Goal: Task Accomplishment & Management: Complete application form

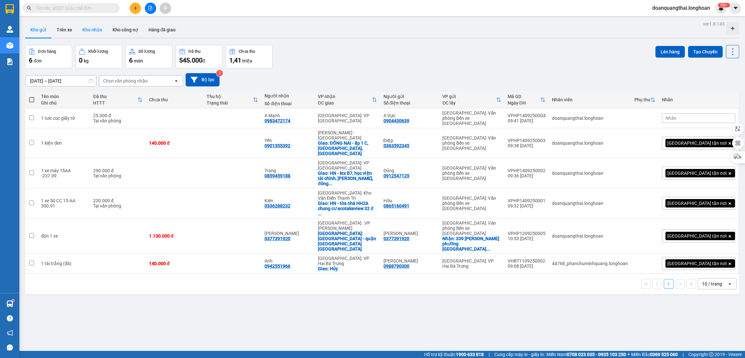
click at [84, 31] on button "Kho nhận" at bounding box center [92, 30] width 30 height 16
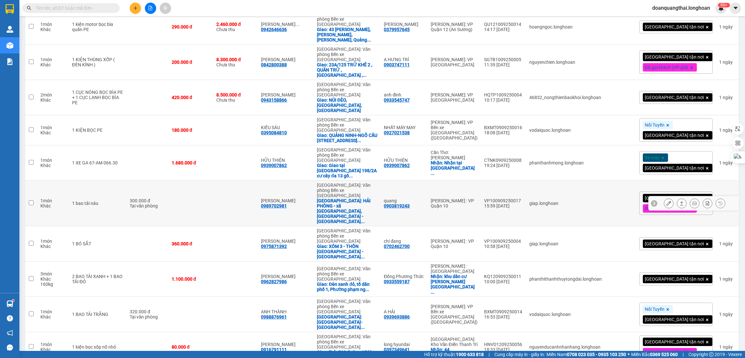
scroll to position [1212, 0]
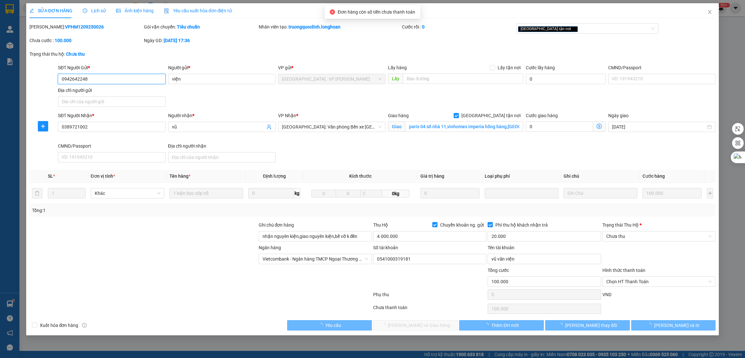
type input "0942642248"
type input "viện"
type input "0389721002"
type input "vũ"
checkbox input "true"
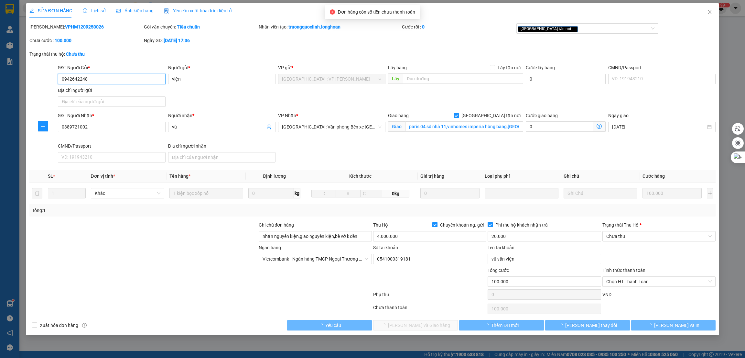
type input "paris 04 số nhà 11,vinhomes imperia hồng bàng,hải phòng"
type input "nhận nguyên kiện,giao nguyên kiện,bể vỡ k đền"
type input "100.000"
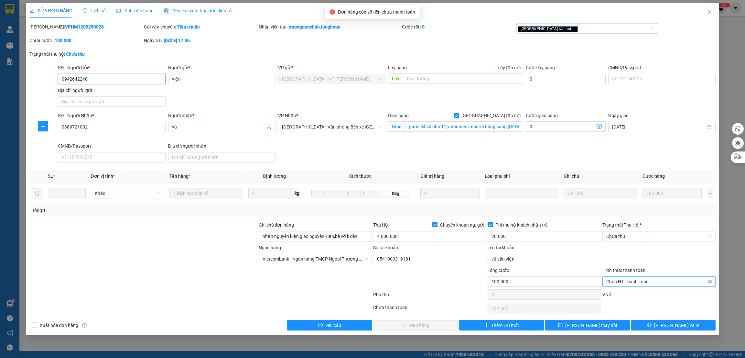
click at [606, 285] on div "Chọn HT Thanh Toán" at bounding box center [658, 281] width 113 height 10
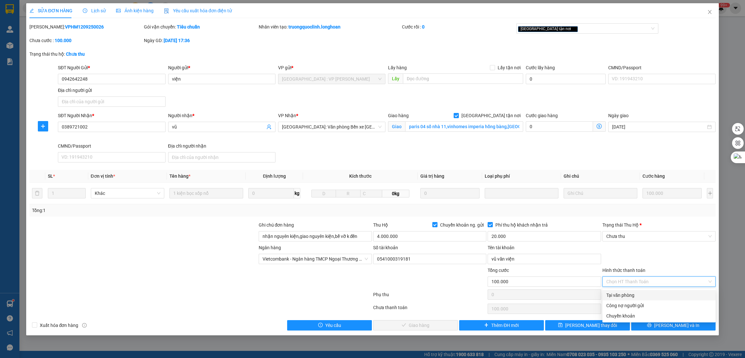
click at [622, 294] on div "Tại văn phòng" at bounding box center [658, 294] width 105 height 7
type input "0"
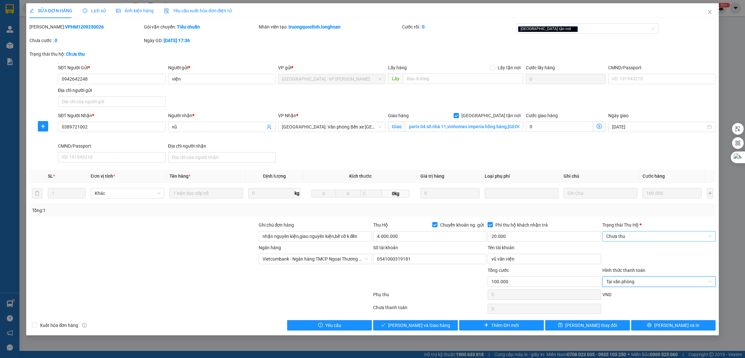
click at [674, 234] on span "Chưa thu" at bounding box center [658, 236] width 105 height 10
click at [616, 273] on div "VP đã thu" at bounding box center [658, 269] width 105 height 7
click at [408, 326] on span "Lưu và Giao hàng" at bounding box center [419, 324] width 62 height 7
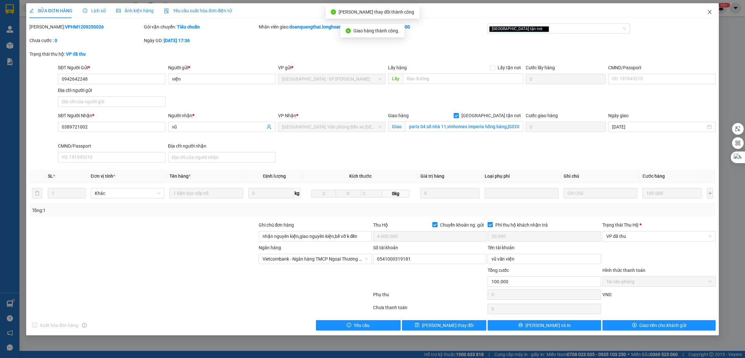
click at [707, 14] on icon "close" at bounding box center [709, 11] width 5 height 5
click at [709, 12] on div "doanquangthai.longhoan 99+" at bounding box center [687, 8] width 80 height 11
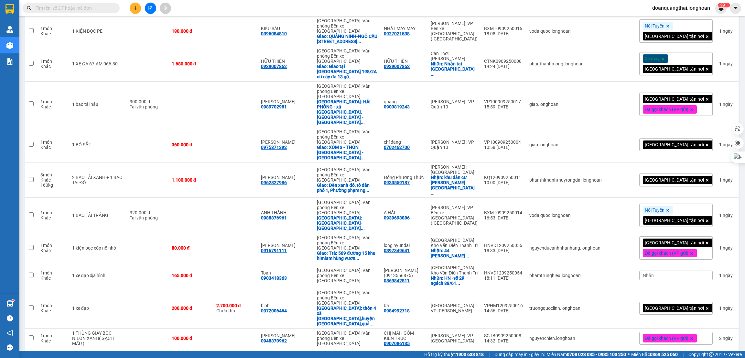
scroll to position [1320, 0]
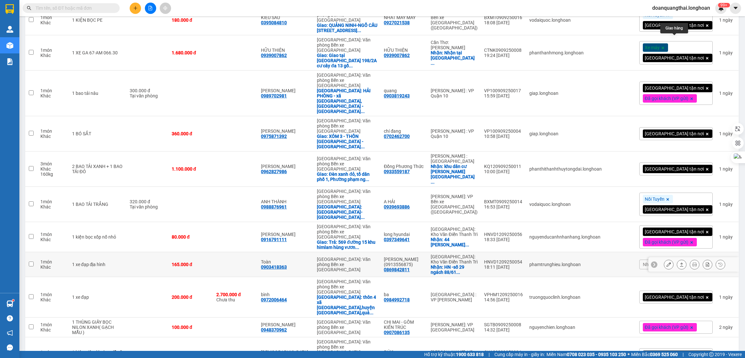
click at [679, 262] on icon at bounding box center [681, 264] width 5 height 5
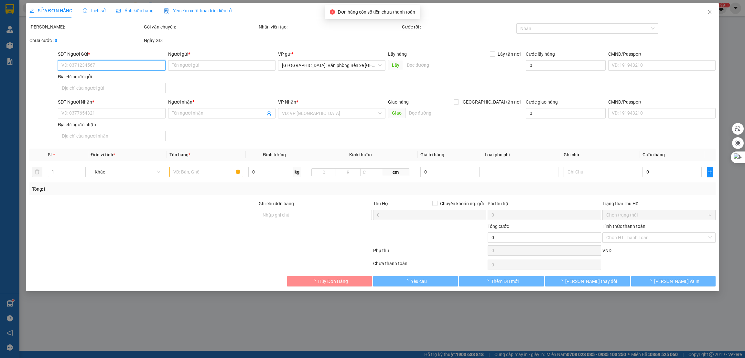
type input "0869842811"
type input "Bùi Lê Quang Khôi(0913556875)"
checkbox input "true"
type input "HN -số 29 ngách 88/61 đường giáp nhị, hoàng mai"
type input "0903418363"
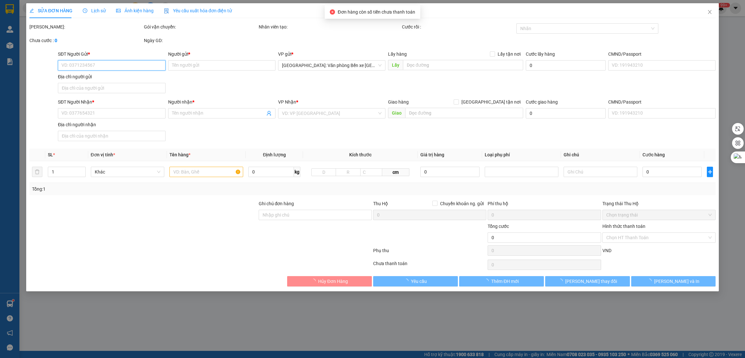
type input "Toàn"
type input "165.000"
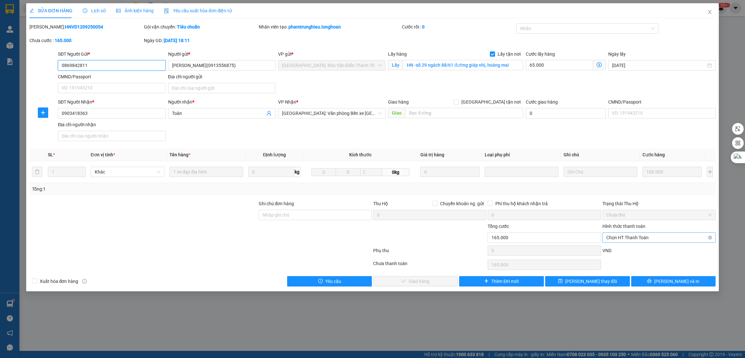
click at [626, 237] on span "Chọn HT Thanh Toán" at bounding box center [658, 237] width 105 height 10
click at [623, 249] on div "Tại văn phòng" at bounding box center [658, 250] width 105 height 7
type input "0"
click at [418, 286] on button "Lưu và Giao hàng" at bounding box center [415, 281] width 85 height 10
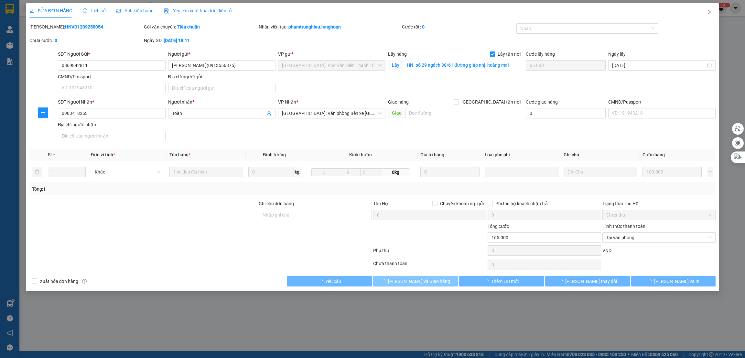
click at [417, 281] on span "Lưu và Giao hàng" at bounding box center [419, 280] width 62 height 7
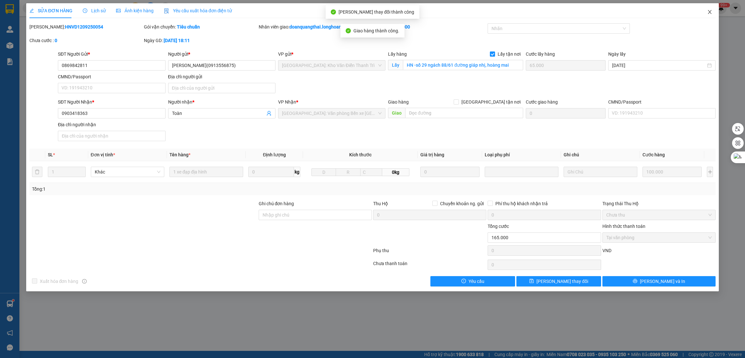
click at [713, 10] on span "Close" at bounding box center [710, 12] width 18 height 18
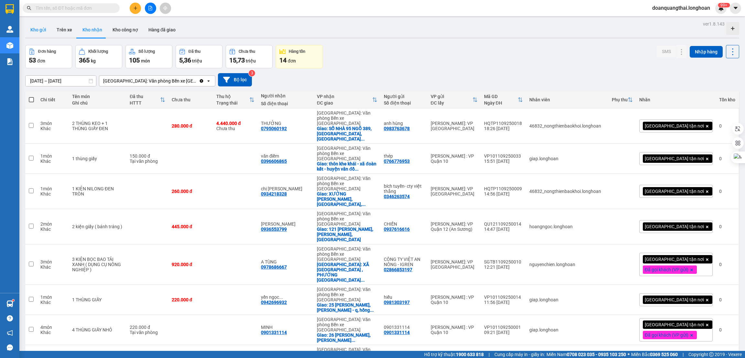
click at [36, 29] on button "Kho gửi" at bounding box center [38, 30] width 26 height 16
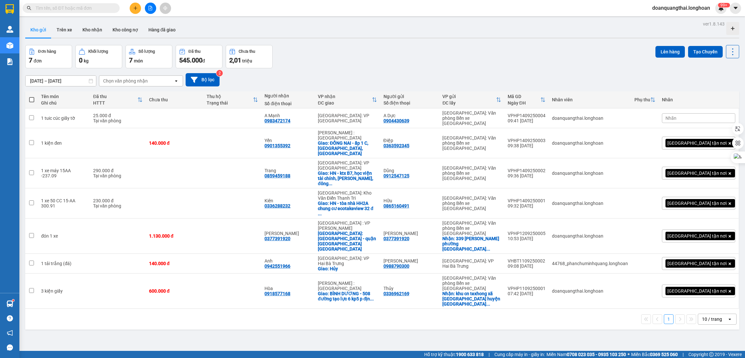
click at [88, 9] on input "text" at bounding box center [74, 8] width 76 height 7
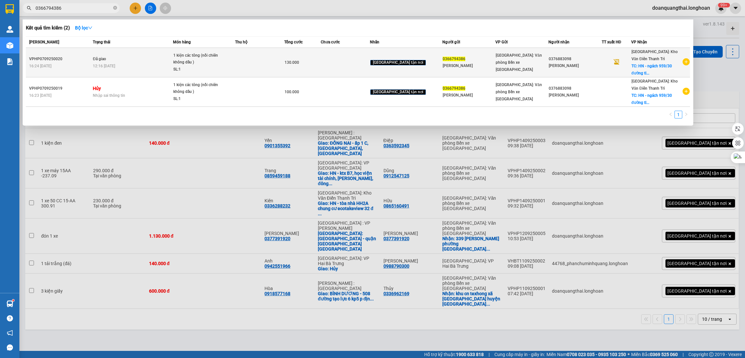
type input "0366794386"
click at [684, 60] on icon "plus-circle" at bounding box center [685, 61] width 7 height 7
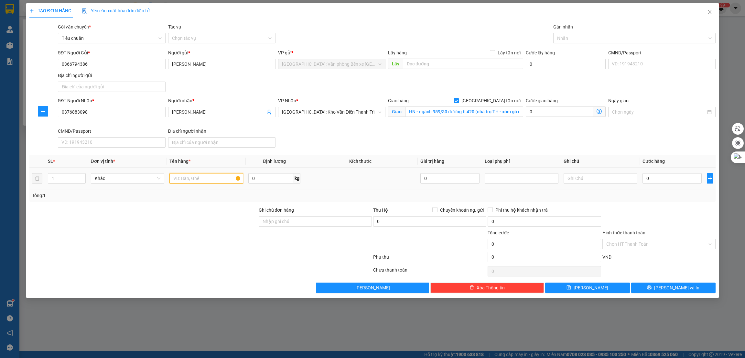
click at [184, 176] on input "text" at bounding box center [206, 178] width 74 height 10
type input "1 thùng các tông"
click at [193, 261] on div at bounding box center [201, 258] width 344 height 13
click at [564, 39] on div at bounding box center [631, 38] width 153 height 8
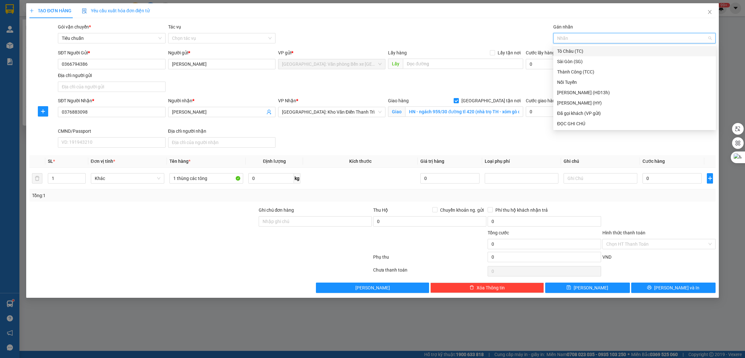
type input "g"
click at [574, 120] on div "[GEOGRAPHIC_DATA] tận nơi" at bounding box center [634, 123] width 155 height 7
click at [654, 206] on div "Transit Pickup Surcharge Ids Transit Deliver Surcharge Ids Transit Deliver Surc…" at bounding box center [372, 157] width 686 height 269
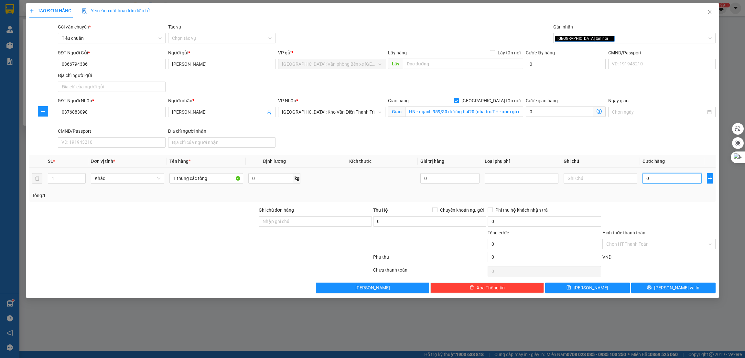
click at [655, 179] on input "0" at bounding box center [671, 178] width 59 height 10
type input "1"
type input "10"
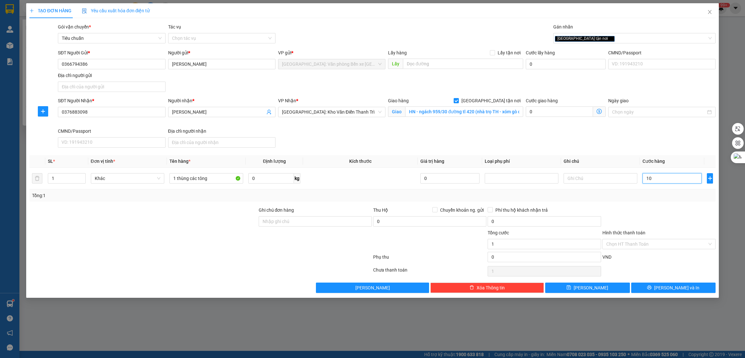
type input "10"
type input "100"
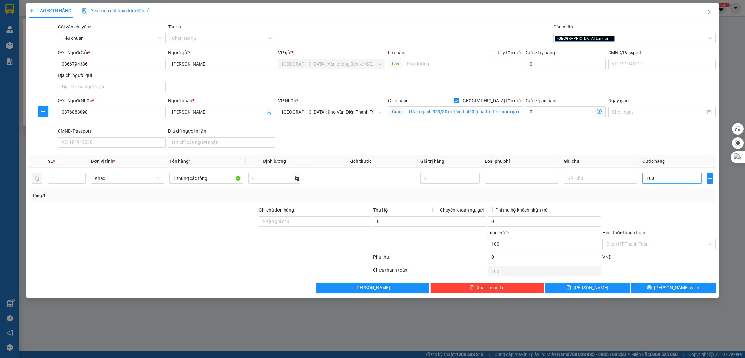
type input "1.000"
type input "10.000"
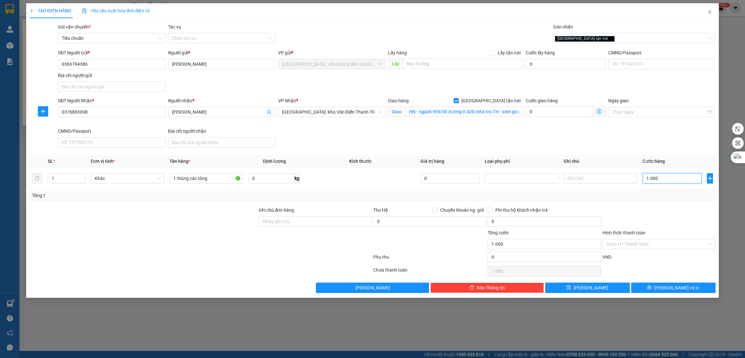
type input "10.000"
type input "100.000"
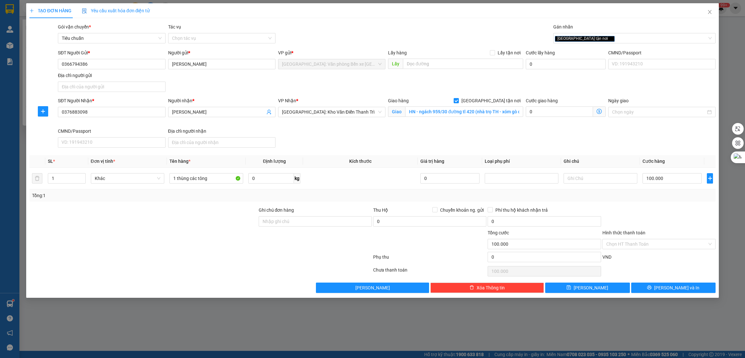
click at [271, 251] on div at bounding box center [315, 240] width 114 height 23
click at [619, 243] on input "Hình thức thanh toán" at bounding box center [656, 244] width 101 height 10
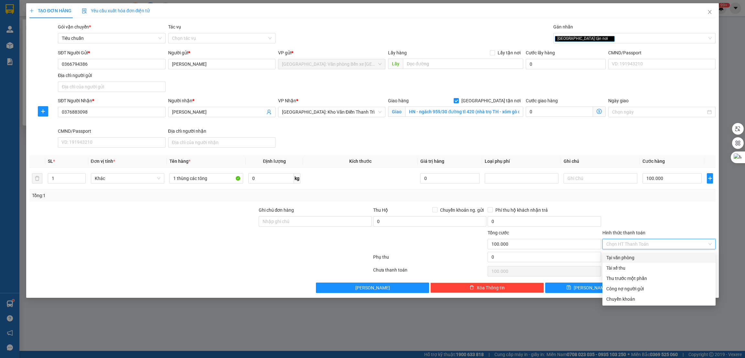
click at [629, 258] on div "Tại văn phòng" at bounding box center [658, 257] width 105 height 7
type input "0"
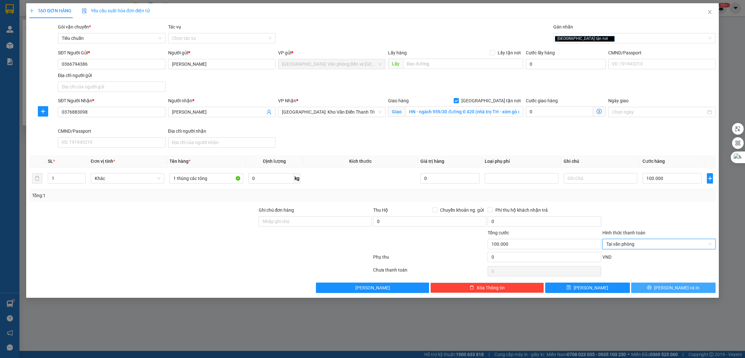
click at [672, 287] on span "[PERSON_NAME] và In" at bounding box center [676, 287] width 45 height 7
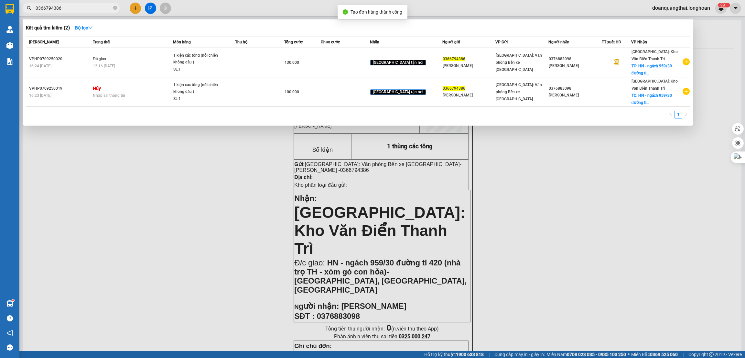
click at [524, 172] on div at bounding box center [372, 179] width 745 height 358
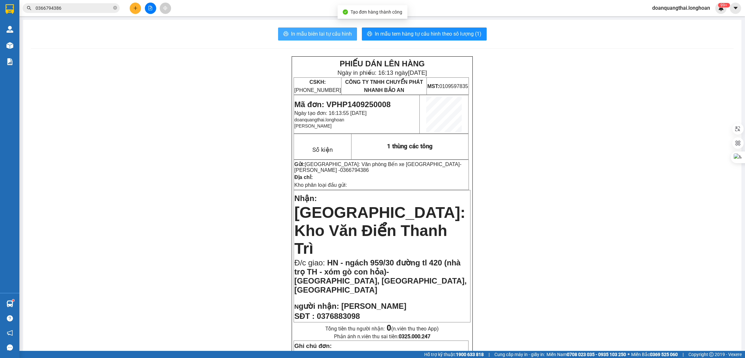
click at [299, 30] on span "In mẫu biên lai tự cấu hình" at bounding box center [321, 34] width 61 height 8
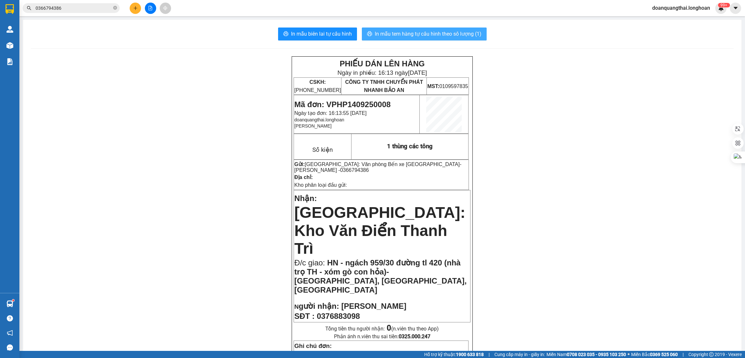
click at [450, 29] on button "In mẫu tem hàng tự cấu hình theo số lượng (1)" at bounding box center [424, 33] width 125 height 13
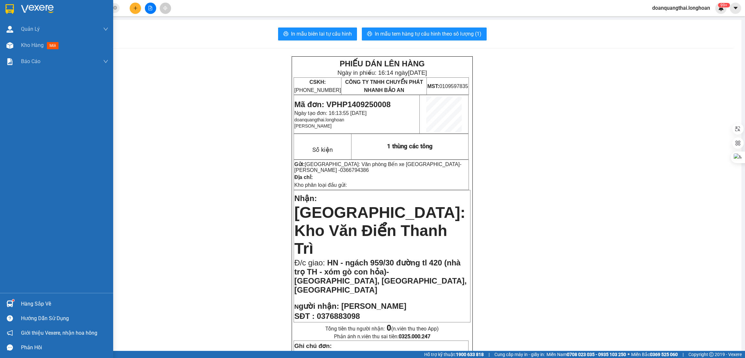
click at [12, 12] on img at bounding box center [9, 9] width 8 height 10
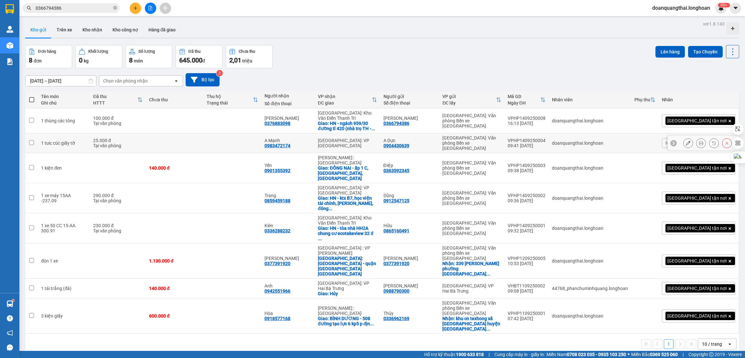
click at [699, 141] on icon at bounding box center [701, 143] width 5 height 5
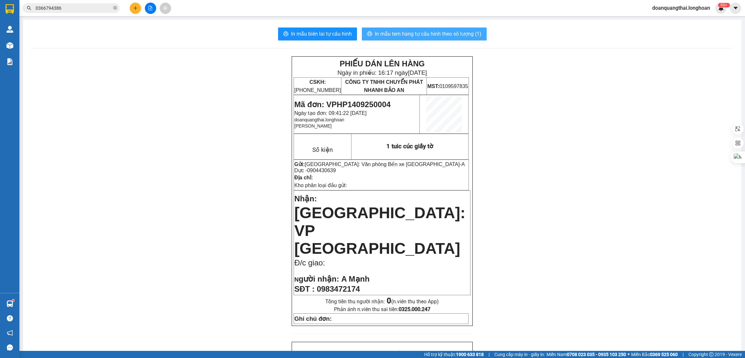
click at [428, 34] on span "In mẫu tem hàng tự cấu hình theo số lượng (1)" at bounding box center [428, 34] width 107 height 8
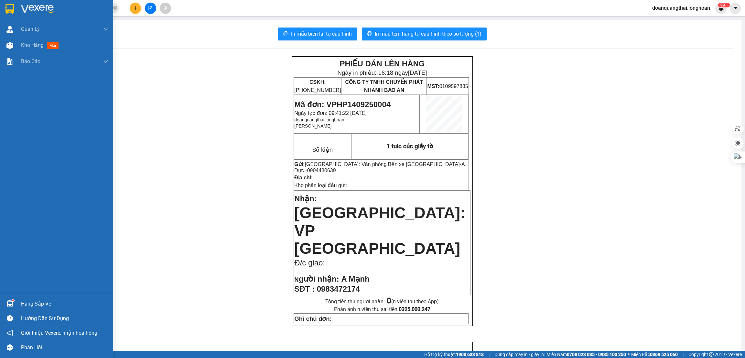
click at [12, 10] on img at bounding box center [9, 9] width 8 height 10
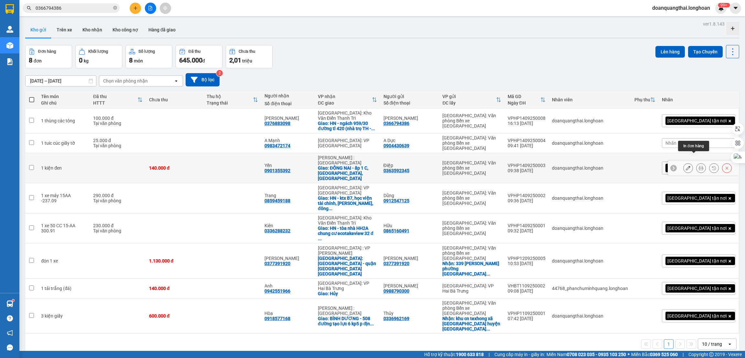
click at [699, 166] on icon at bounding box center [701, 168] width 5 height 5
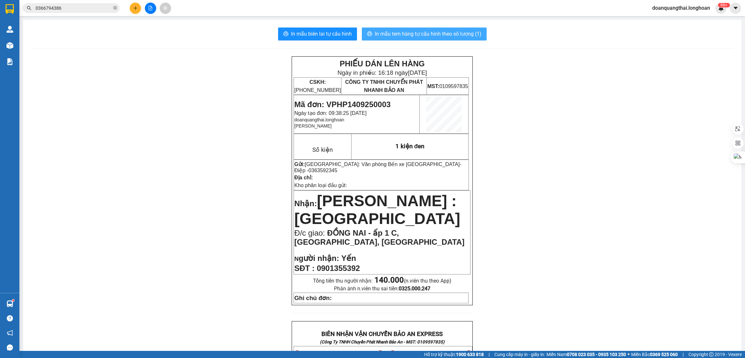
click at [412, 34] on span "In mẫu tem hàng tự cấu hình theo số lượng (1)" at bounding box center [428, 34] width 107 height 8
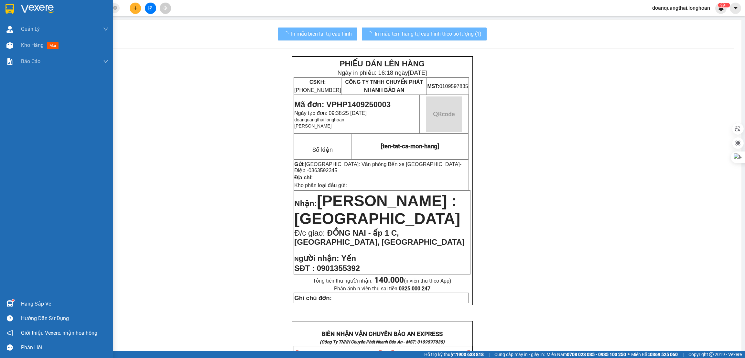
click at [14, 11] on div at bounding box center [9, 8] width 11 height 11
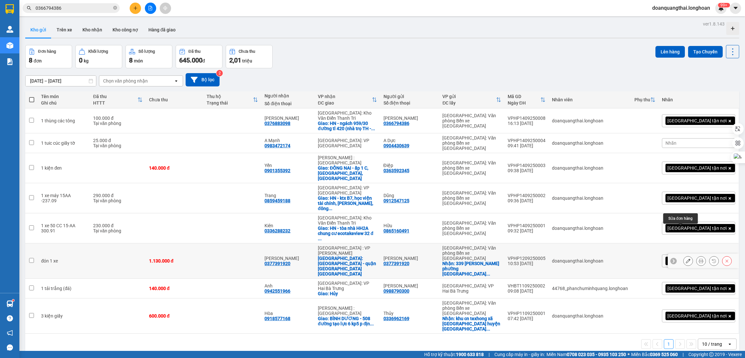
click at [683, 255] on button at bounding box center [687, 260] width 9 height 11
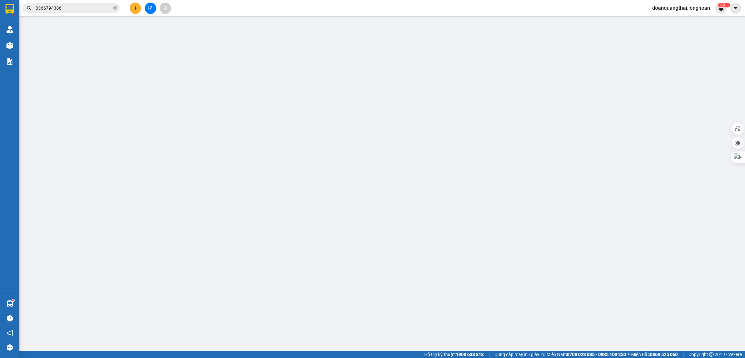
type input "0377391920"
type input "[PERSON_NAME]"
checkbox input "true"
type input "339 lê thánh tông phường bạch đằng Tp hạ Long"
type input "0377391920"
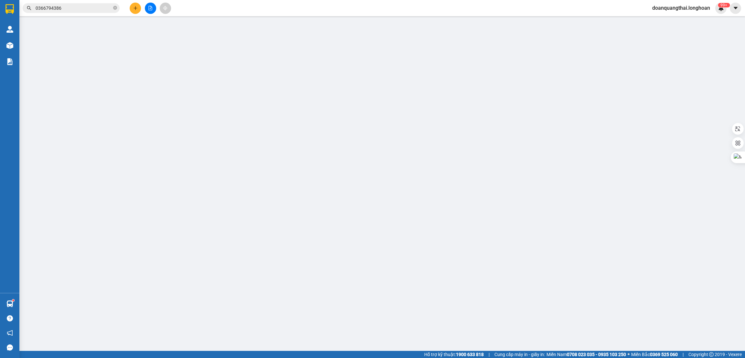
type input "[PERSON_NAME]"
checkbox input "true"
type input "ĐÀ NẴNG - quận hải châu TP Đà Nẵng"
type input "1.130.000"
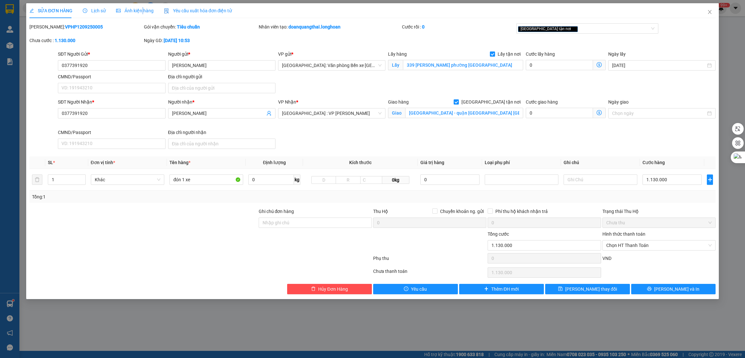
click at [141, 11] on span "Ảnh kiện hàng" at bounding box center [135, 10] width 38 height 5
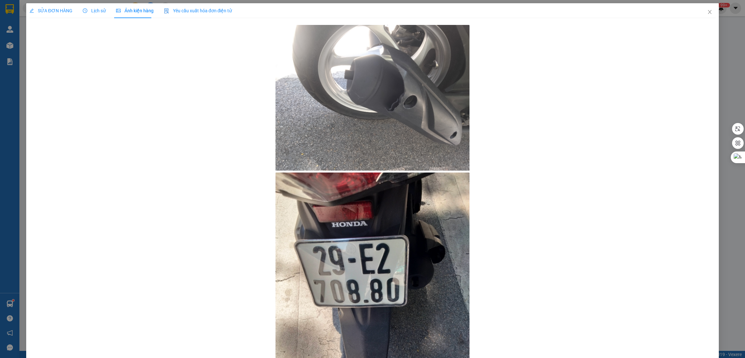
click at [58, 11] on span "SỬA ĐƠN HÀNG" at bounding box center [50, 10] width 43 height 5
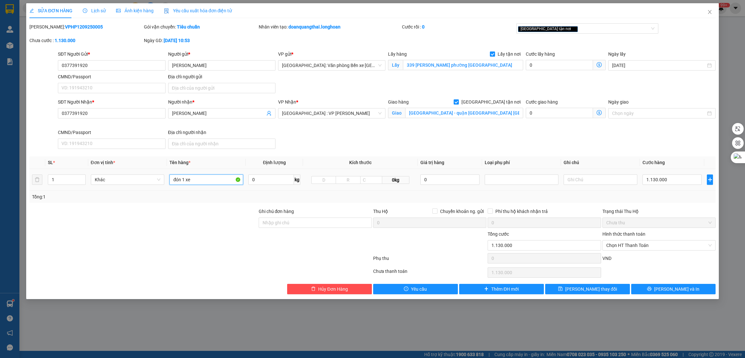
click at [202, 180] on input "đón 1 xe" at bounding box center [206, 179] width 74 height 10
click at [123, 9] on span "Ảnh kiện hàng" at bounding box center [135, 10] width 38 height 5
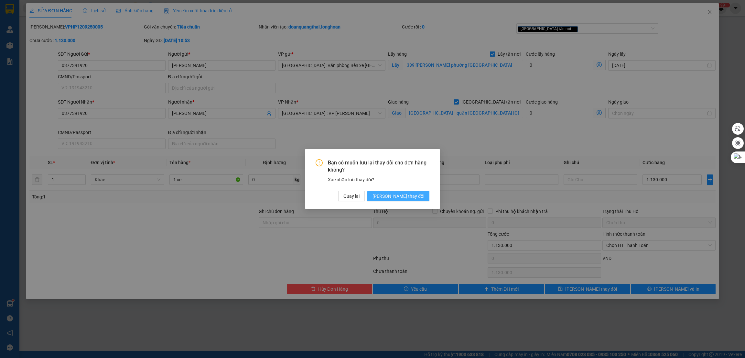
click at [423, 196] on span "[PERSON_NAME] thay đổi" at bounding box center [398, 195] width 52 height 7
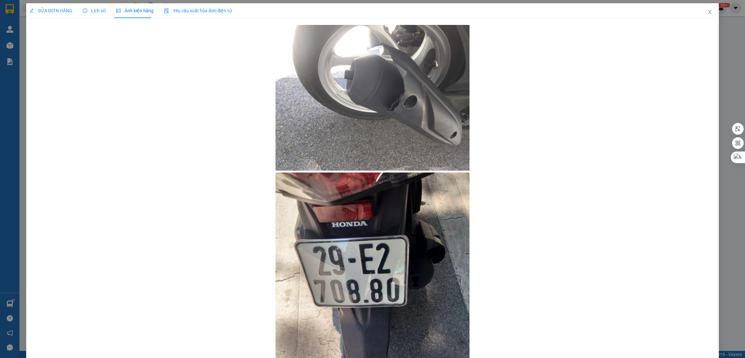
click at [51, 10] on span "SỬA ĐƠN HÀNG" at bounding box center [50, 10] width 43 height 5
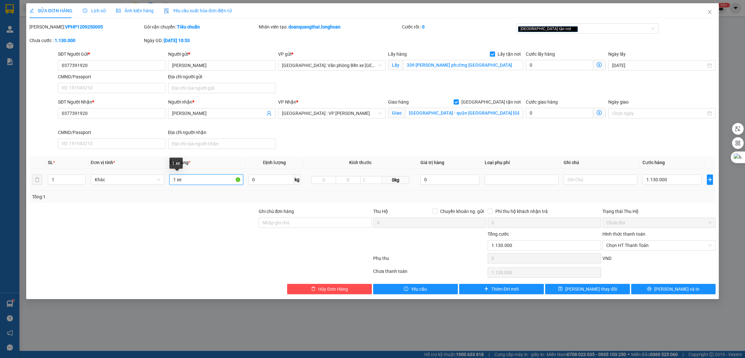
click at [194, 181] on input "1 xe" at bounding box center [206, 179] width 74 height 10
type input "1 xe 29-E2 708.80"
click at [288, 225] on input "Ghi chú đơn hàng" at bounding box center [315, 222] width 113 height 10
type input "1 CHÌA KHÓA"
click at [250, 261] on div at bounding box center [201, 259] width 344 height 13
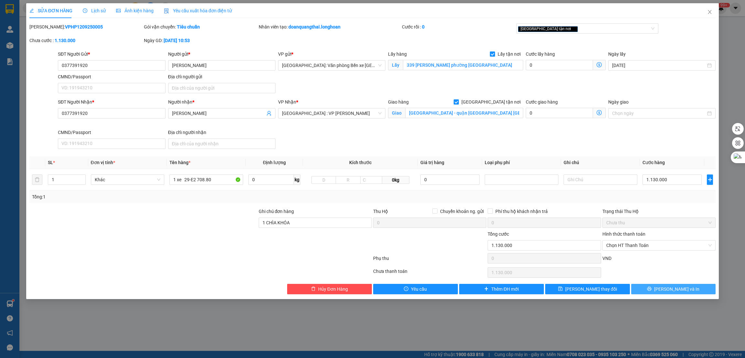
click at [651, 289] on icon "printer" at bounding box center [649, 288] width 4 height 4
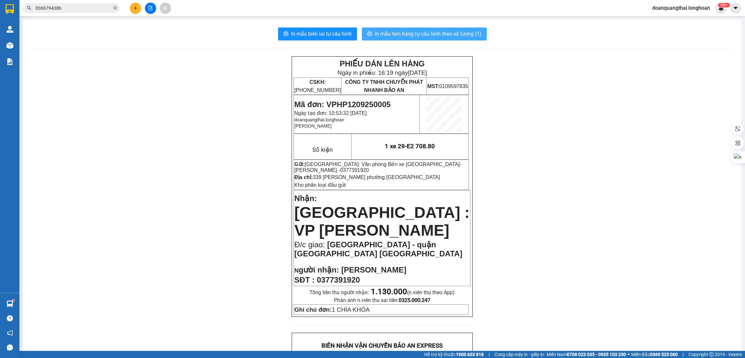
click at [408, 37] on span "In mẫu tem hàng tự cấu hình theo số lượng (1)" at bounding box center [428, 34] width 107 height 8
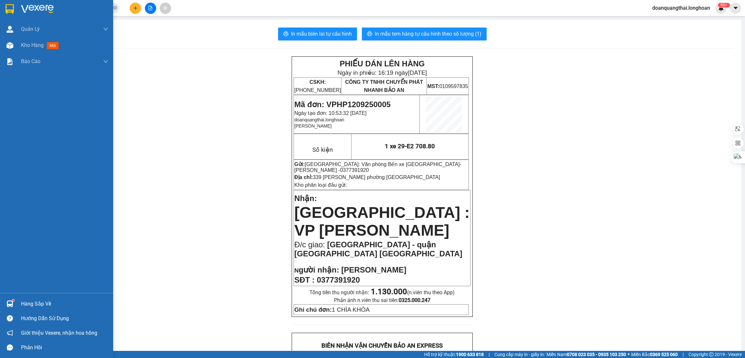
click at [10, 10] on img at bounding box center [9, 9] width 8 height 10
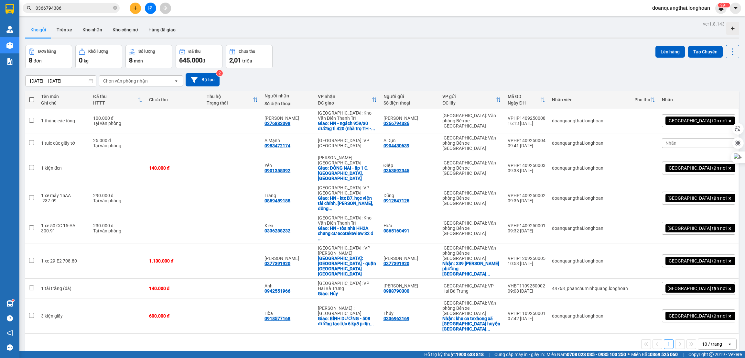
click at [67, 6] on input "0366794386" at bounding box center [74, 8] width 76 height 7
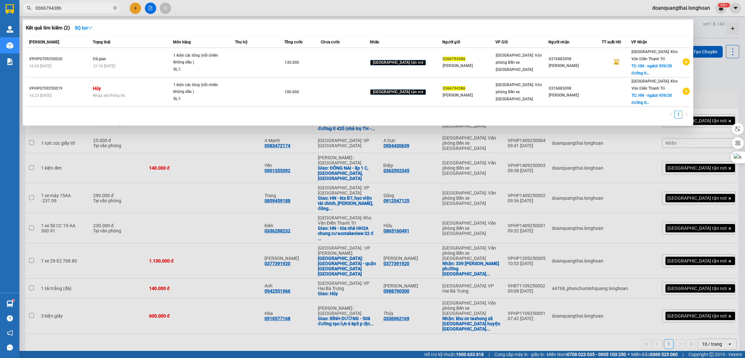
click at [67, 6] on input "0366794386" at bounding box center [74, 8] width 76 height 7
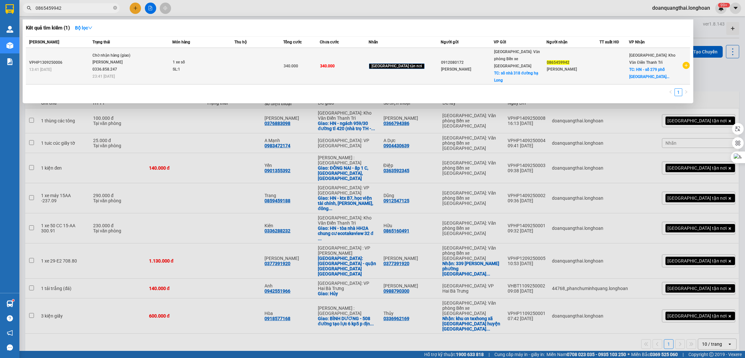
type input "0865459942"
click at [221, 69] on div "SL: 1" at bounding box center [197, 69] width 48 height 7
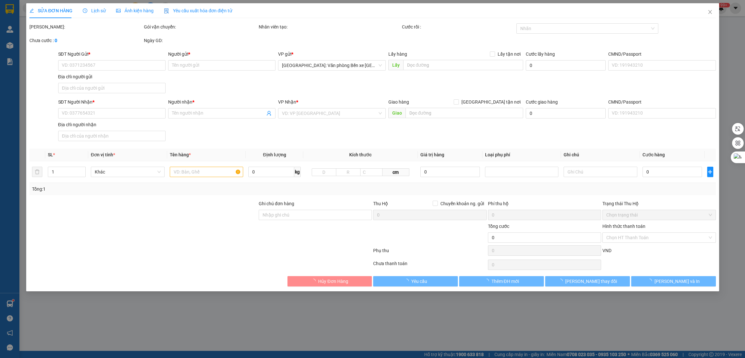
type input "0912080172"
type input "Ngô Minh Tuấn"
checkbox input "true"
type input "sô nhà 318 đường hạ Long"
type input "0865459942"
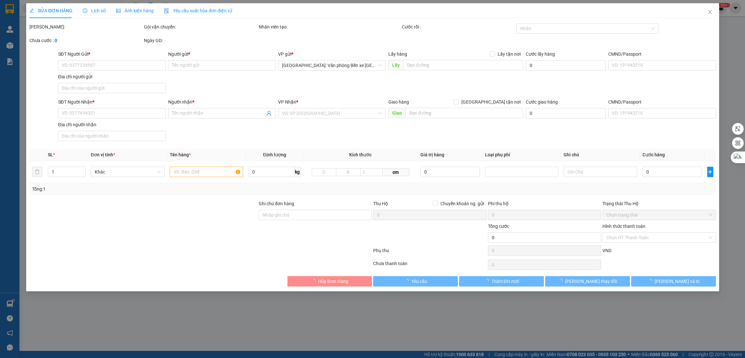
type input "Dương Văn Mạnh"
checkbox input "true"
type input "HN - số 279 phố Ngô Xuân Quảng trâu Quỳ gia lâm"
type input "340.000"
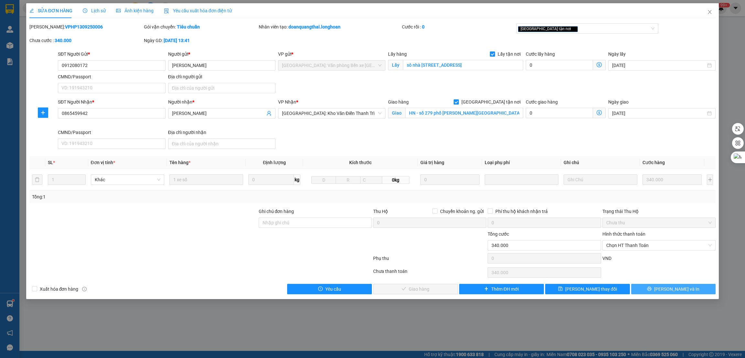
click at [668, 287] on span "[PERSON_NAME] và In" at bounding box center [676, 288] width 45 height 7
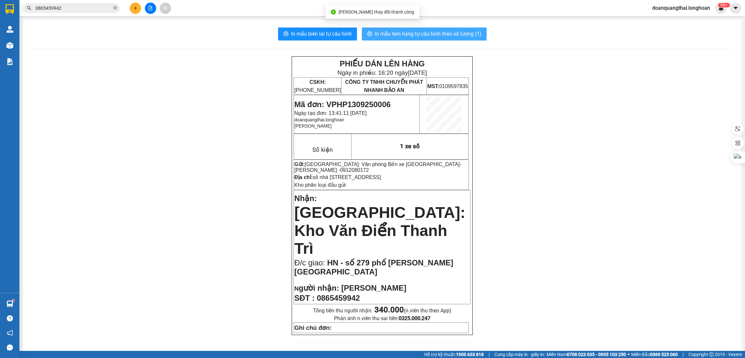
click at [421, 37] on span "In mẫu tem hàng tự cấu hình theo số lượng (1)" at bounding box center [428, 34] width 107 height 8
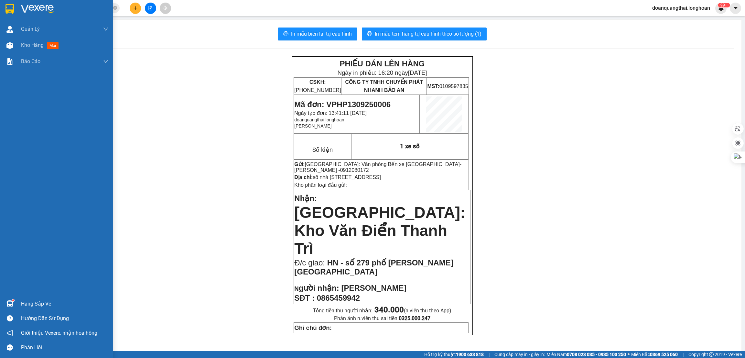
click at [7, 8] on img at bounding box center [9, 9] width 8 height 10
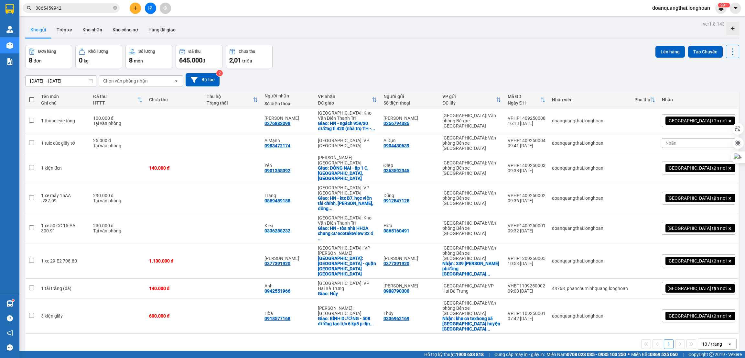
click at [89, 7] on input "0865459942" at bounding box center [74, 8] width 76 height 7
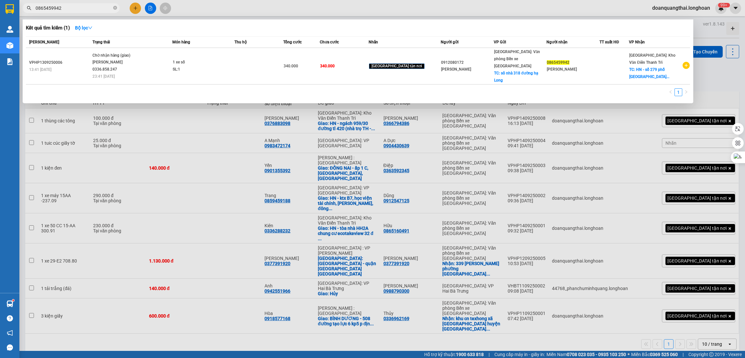
click at [89, 7] on input "0865459942" at bounding box center [74, 8] width 76 height 7
paste input "934375357"
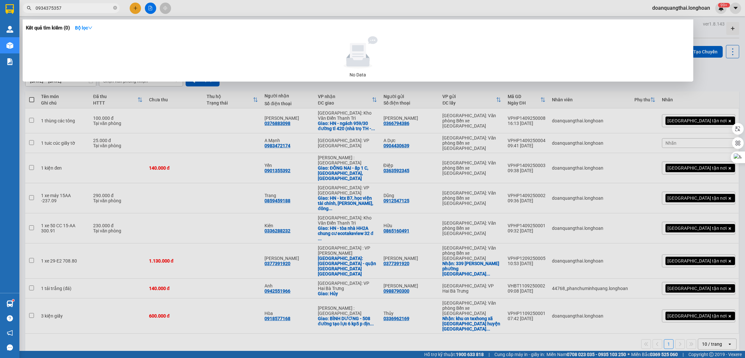
type input "0934375357"
click at [135, 10] on div at bounding box center [372, 179] width 745 height 358
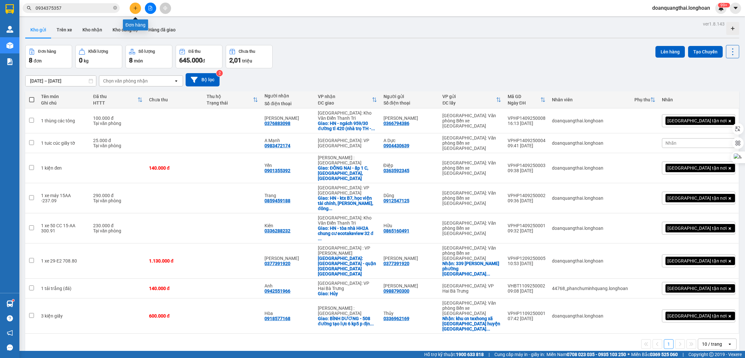
click at [135, 10] on icon "plus" at bounding box center [135, 8] width 0 height 4
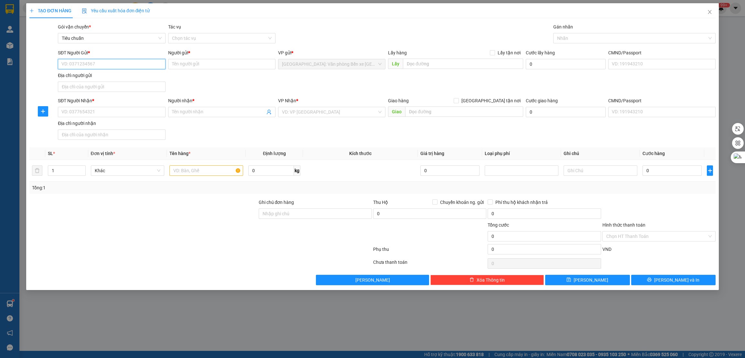
paste input "0934375357"
type input "0934375357"
click at [187, 69] on input "Người gửi *" at bounding box center [221, 64] width 107 height 10
type input "[PERSON_NAME]"
click at [186, 172] on input "text" at bounding box center [206, 170] width 74 height 10
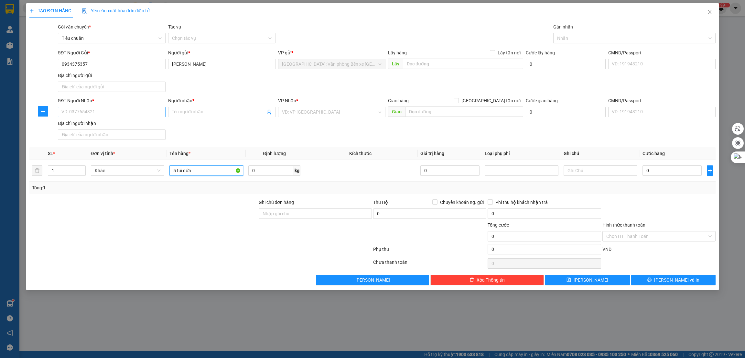
type input "5 túi dứa"
click at [92, 107] on input "SĐT Người Nhận *" at bounding box center [111, 112] width 107 height 10
paste input "0908.868.322"
click at [73, 109] on input "0908.868.322" at bounding box center [111, 112] width 107 height 10
type input "0908868322"
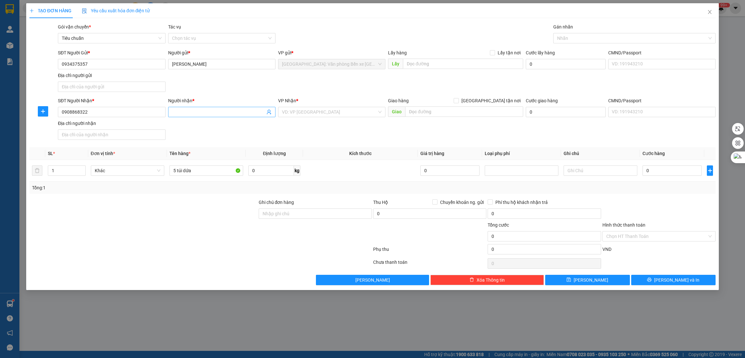
click at [187, 107] on span at bounding box center [221, 112] width 107 height 10
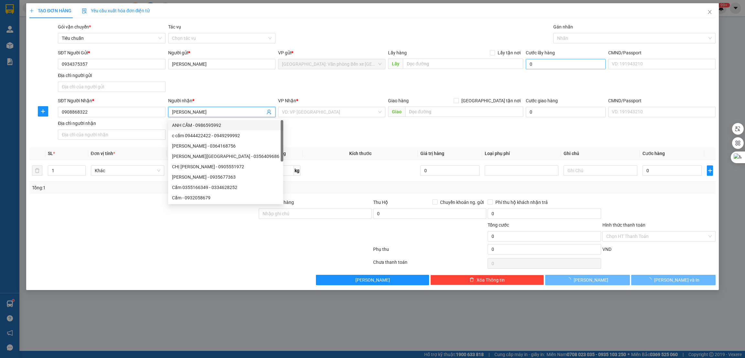
type input "[PERSON_NAME]"
click at [543, 68] on input "0" at bounding box center [566, 64] width 80 height 10
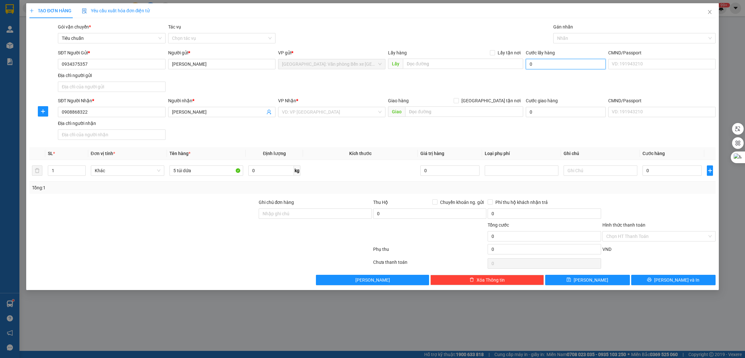
type input "1"
type input "15"
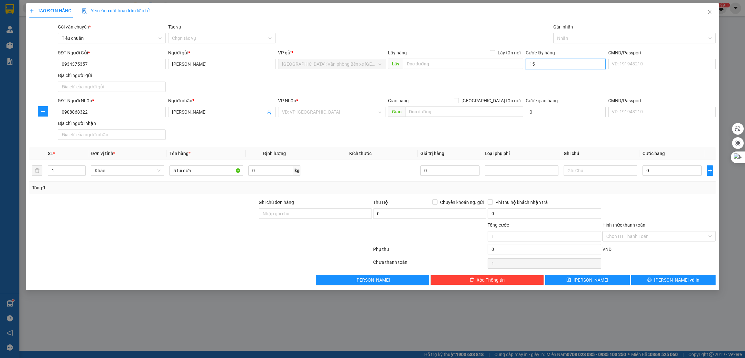
type input "15"
type input "150"
type input "1.500"
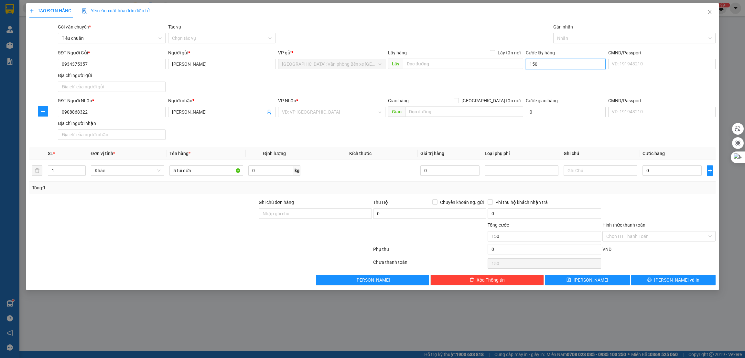
type input "1.500"
type input "15.000"
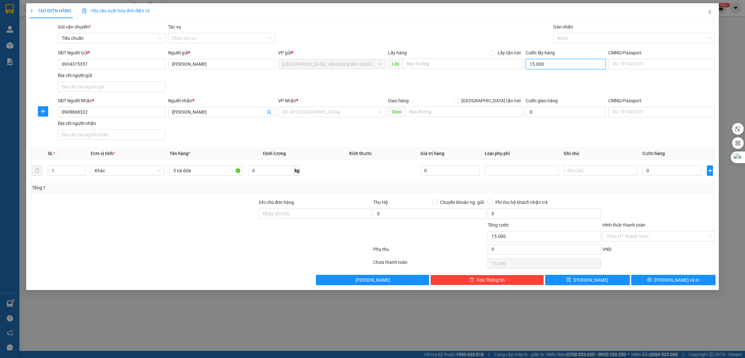
type input "150.000"
click at [437, 60] on input "text" at bounding box center [463, 64] width 120 height 10
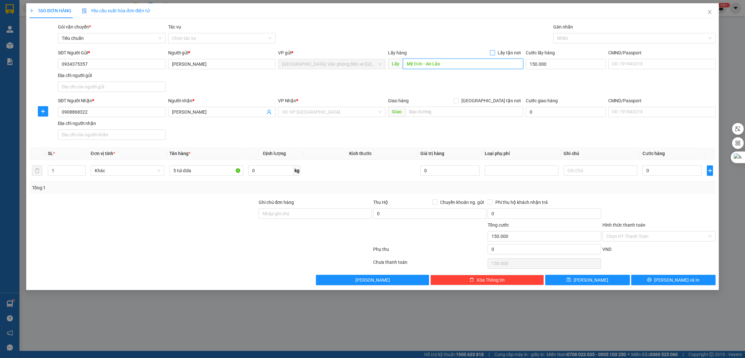
type input "Mỹ Đức - An Lão"
click at [496, 53] on span "Lấy tận nơi" at bounding box center [509, 52] width 28 height 7
click at [494, 53] on input "Lấy tận nơi" at bounding box center [492, 52] width 5 height 5
checkbox input "true"
click at [334, 112] on input "search" at bounding box center [329, 112] width 95 height 10
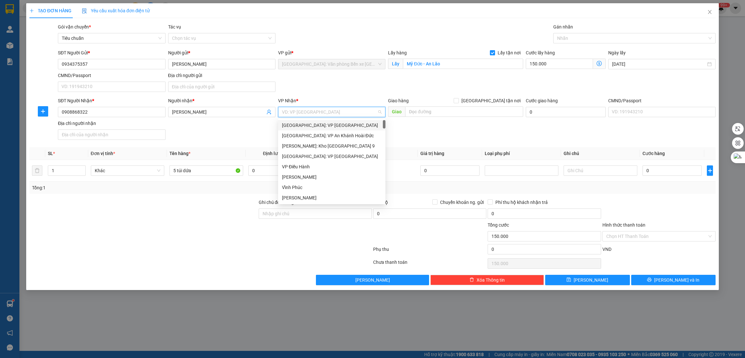
click at [338, 115] on input "search" at bounding box center [329, 112] width 95 height 10
type input "12"
click at [323, 137] on div "[PERSON_NAME] : [GEOGRAPHIC_DATA]" at bounding box center [332, 135] width 100 height 7
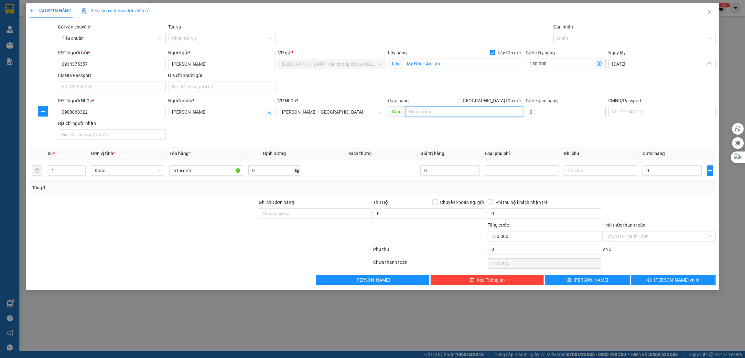
click at [426, 111] on input "text" at bounding box center [464, 111] width 118 height 10
click at [413, 108] on input "text" at bounding box center [464, 111] width 118 height 10
paste input "Số 572A/9 Trần Hưng Đạo , P. Chợ Quán ( P.2, Q.5 cũ)"
type input "TPHCM - Số 572A/9 Trần Hưng Đạo , P. Chợ Quán ( P.2, Q.5 cũ)"
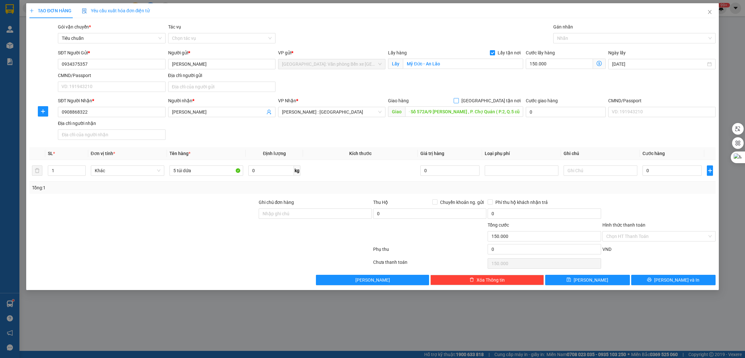
click at [494, 99] on span "[GEOGRAPHIC_DATA] tận nơi" at bounding box center [491, 100] width 64 height 7
click at [458, 99] on input "[GEOGRAPHIC_DATA] tận nơi" at bounding box center [456, 100] width 5 height 5
checkbox input "true"
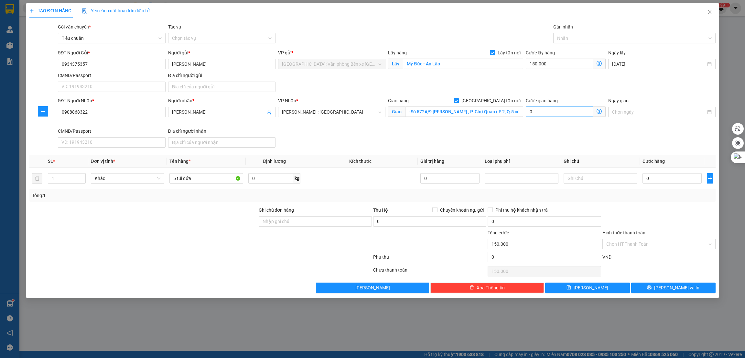
scroll to position [0, 0]
click at [678, 177] on input "0" at bounding box center [671, 178] width 59 height 10
type input "7"
type input "150.007"
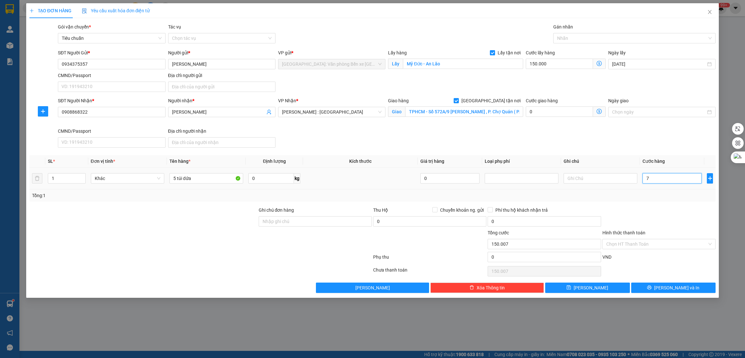
type input "70"
type input "150.070"
type input "700"
type input "150.700"
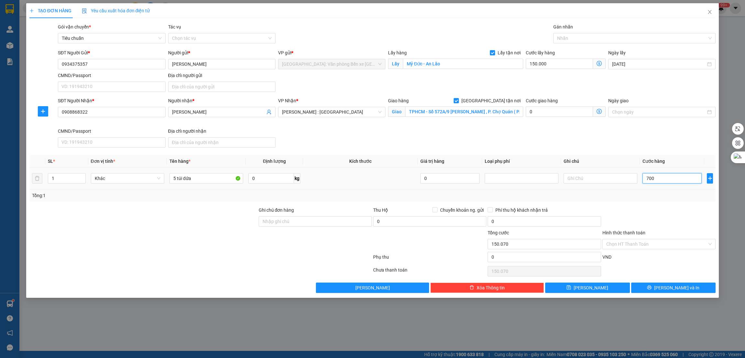
type input "150.700"
type input "7.000"
type input "157.000"
type input "70.000"
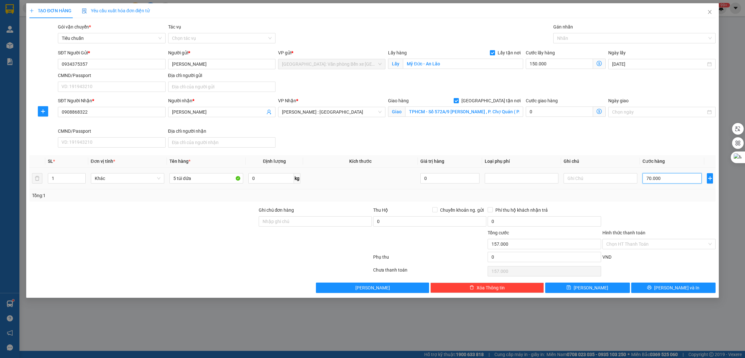
type input "220.000"
type input "700.000"
type input "850.000"
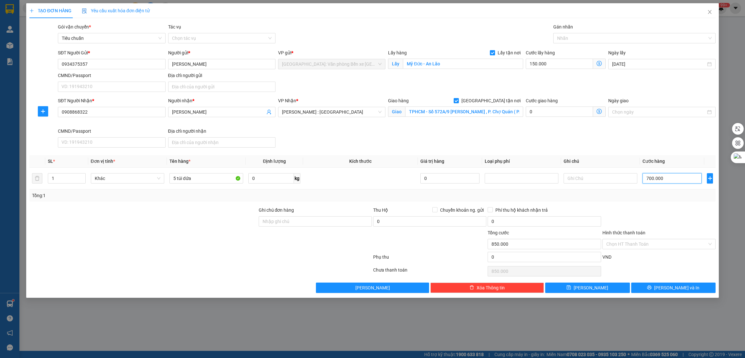
type input "700.000"
click at [631, 208] on div at bounding box center [659, 217] width 114 height 23
click at [587, 40] on div at bounding box center [631, 38] width 153 height 8
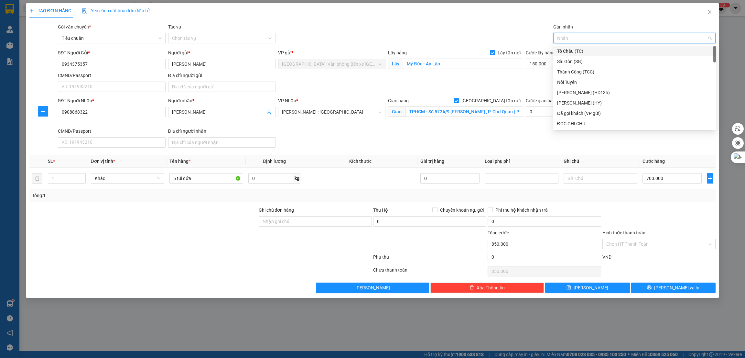
type input "g"
click at [591, 123] on div "[GEOGRAPHIC_DATA] tận nơi" at bounding box center [634, 123] width 155 height 7
click at [595, 289] on button "[PERSON_NAME]" at bounding box center [587, 287] width 85 height 10
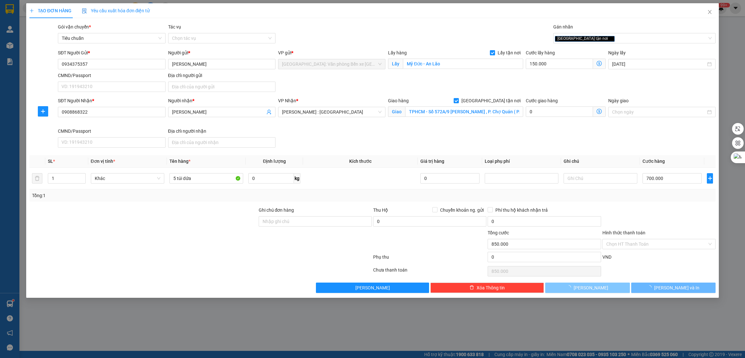
checkbox input "false"
type input "0"
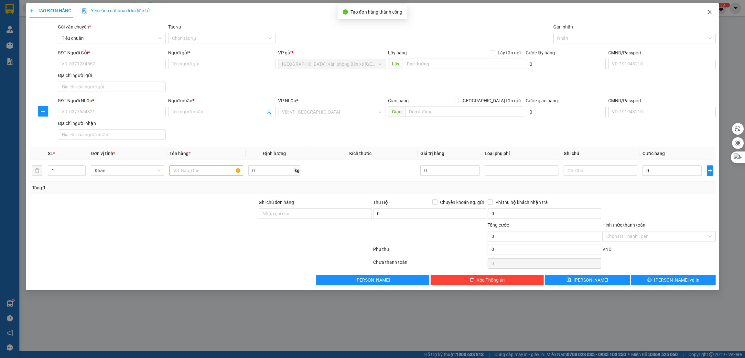
click at [708, 9] on icon "close" at bounding box center [709, 11] width 5 height 5
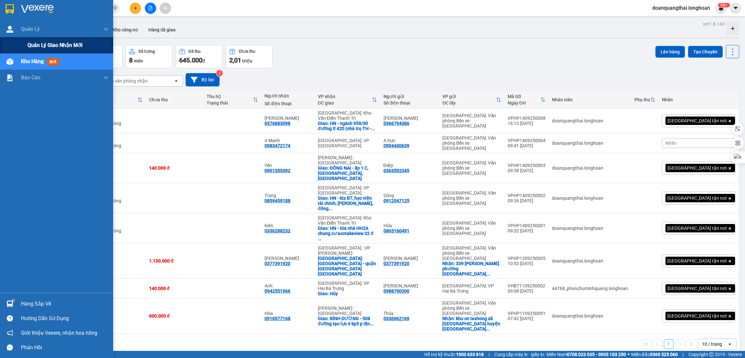
click at [24, 46] on div "Quản lý giao nhận mới" at bounding box center [56, 45] width 113 height 16
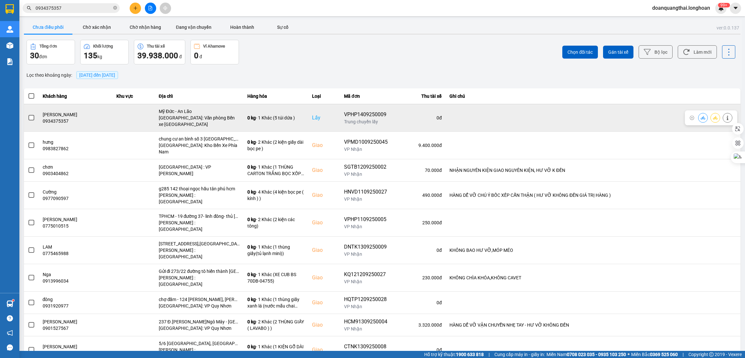
click at [30, 121] on label at bounding box center [31, 117] width 7 height 7
click at [28, 114] on input "checkbox" at bounding box center [28, 114] width 0 height 0
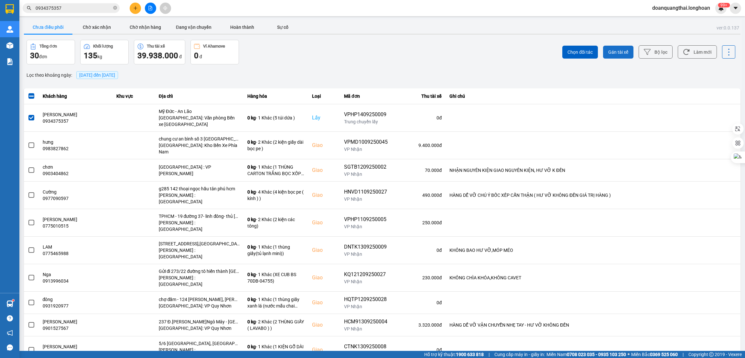
click at [604, 52] on button "Gán tài xế" at bounding box center [618, 52] width 30 height 13
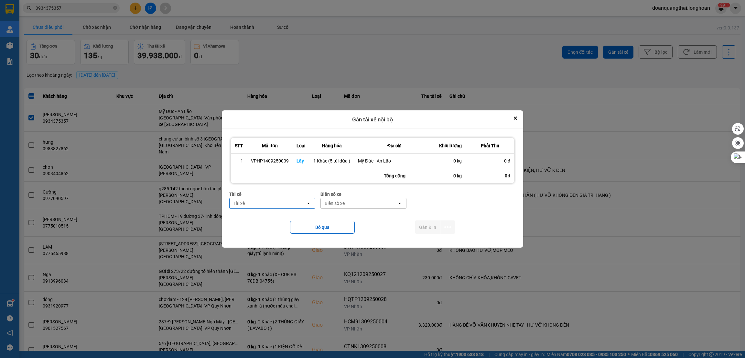
click at [271, 202] on div "Tài xế" at bounding box center [268, 203] width 76 height 10
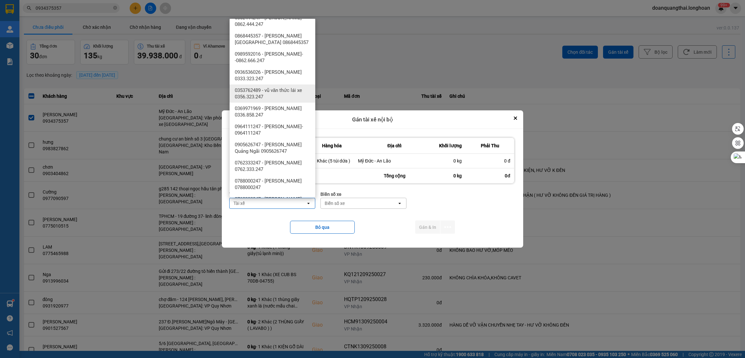
scroll to position [681, 0]
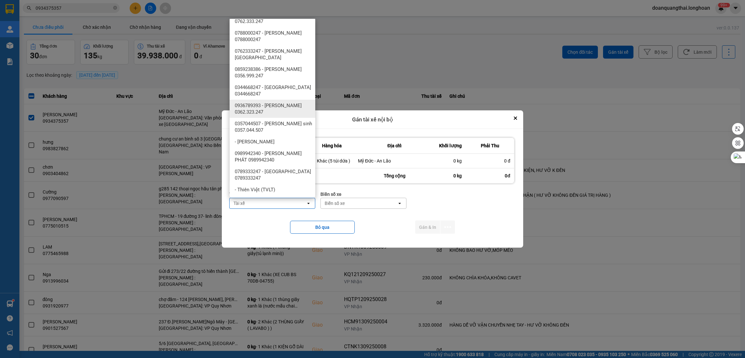
click at [280, 109] on span "0936789393 - [PERSON_NAME] 0362.323.247" at bounding box center [274, 108] width 78 height 13
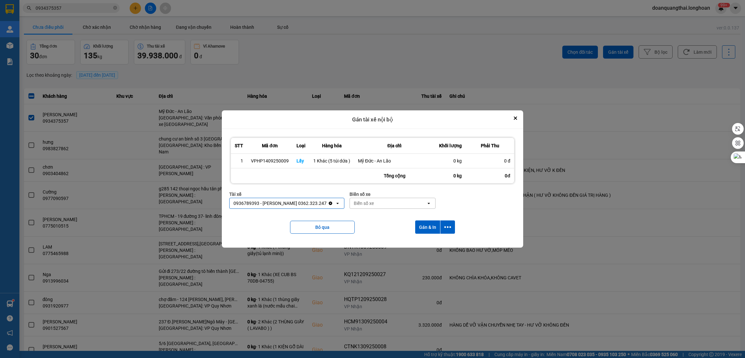
click at [368, 201] on div "Biển số xe" at bounding box center [388, 203] width 76 height 10
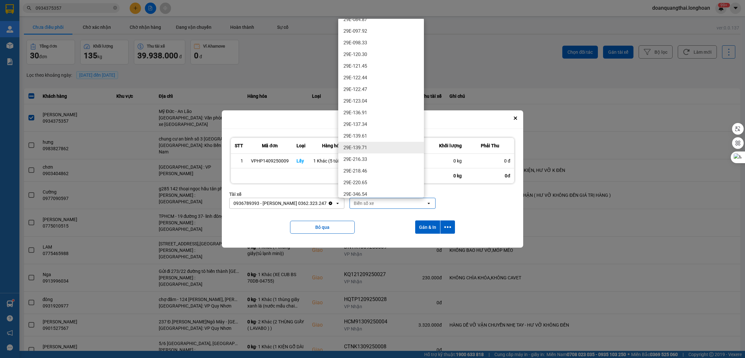
scroll to position [339, 0]
click at [372, 129] on div "29E-377.48" at bounding box center [381, 130] width 86 height 12
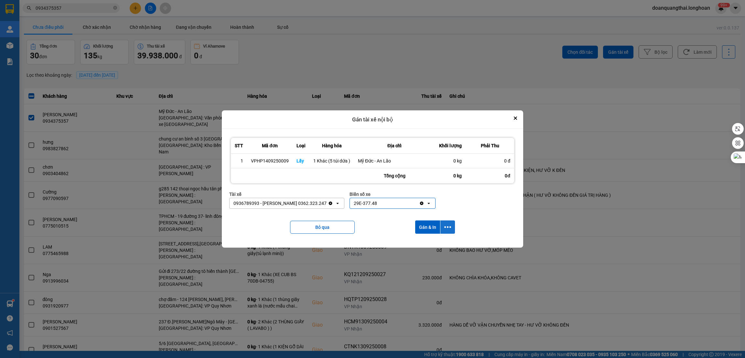
click at [447, 226] on icon "dialog" at bounding box center [447, 226] width 7 height 7
click at [430, 245] on span "Chỉ gán tài" at bounding box center [421, 244] width 21 height 6
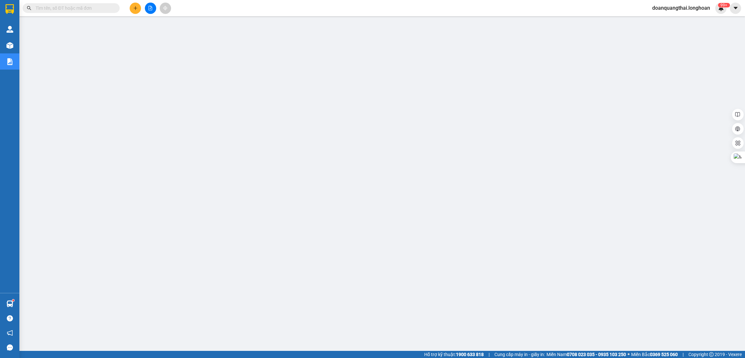
click at [64, 3] on div "Kết quả tìm kiếm ( 0 ) Bộ lọc No Data" at bounding box center [63, 8] width 126 height 11
click at [63, 9] on input "text" at bounding box center [74, 8] width 76 height 7
paste input "0396735216"
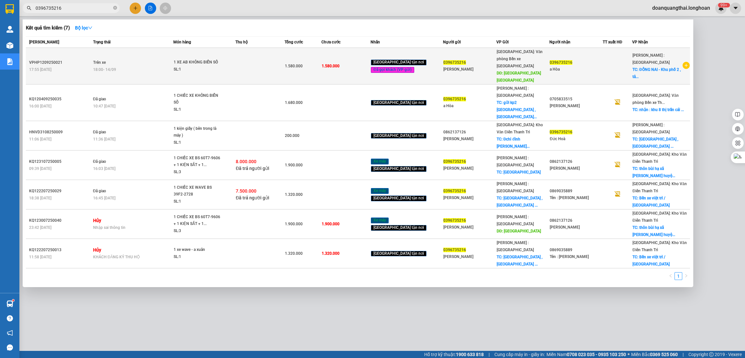
type input "0396735216"
click at [253, 56] on td at bounding box center [259, 66] width 49 height 37
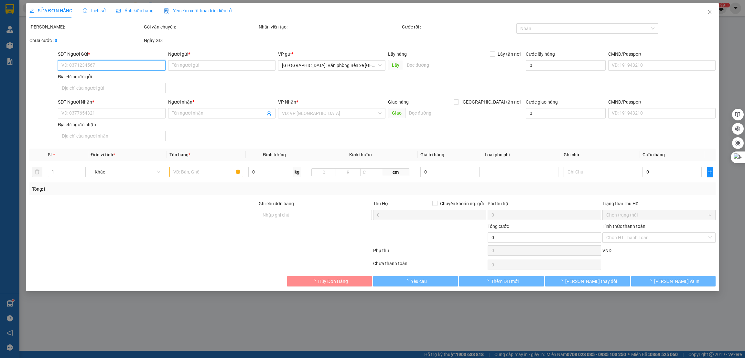
type input "0396735216"
type input "[PERSON_NAME]"
type input "VÂN ĐỒN [GEOGRAPHIC_DATA]"
type input "0396735216"
type input "a Hòa"
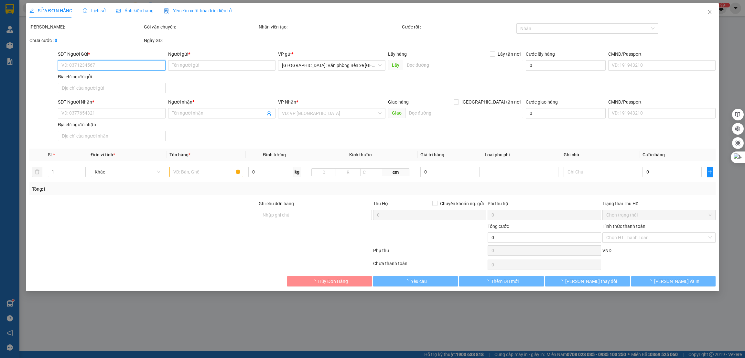
checkbox input "true"
type input "ĐỒNG NAI - [GEOGRAPHIC_DATA] , [GEOGRAPHIC_DATA] , [GEOGRAPHIC_DATA]"
type input "1 CHÌA KHÓA"
type input "1.580.000"
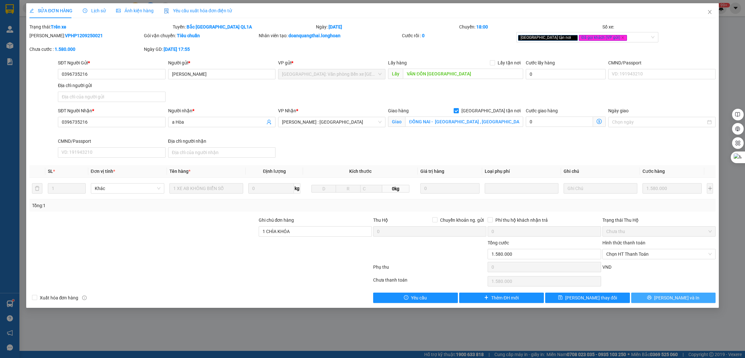
click at [668, 297] on span "[PERSON_NAME] và In" at bounding box center [676, 297] width 45 height 7
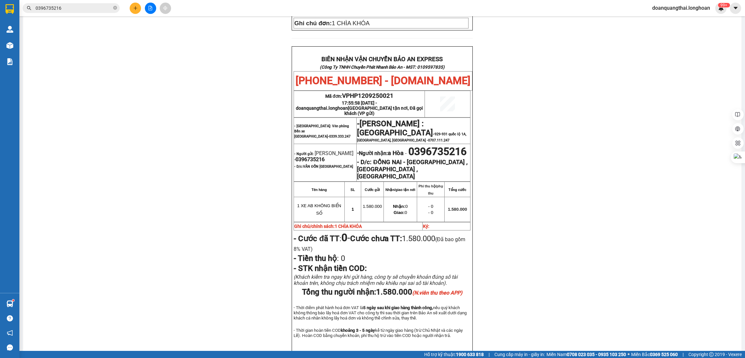
scroll to position [291, 0]
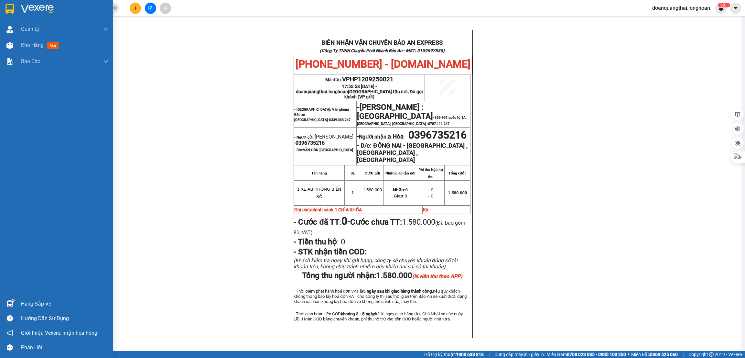
click at [12, 12] on img at bounding box center [9, 9] width 8 height 10
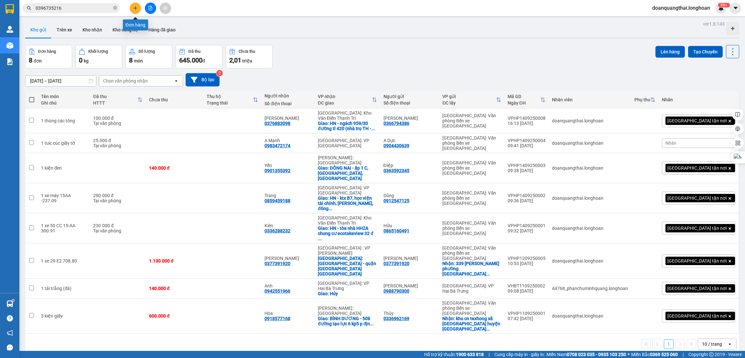
click at [138, 8] on button at bounding box center [135, 8] width 11 height 11
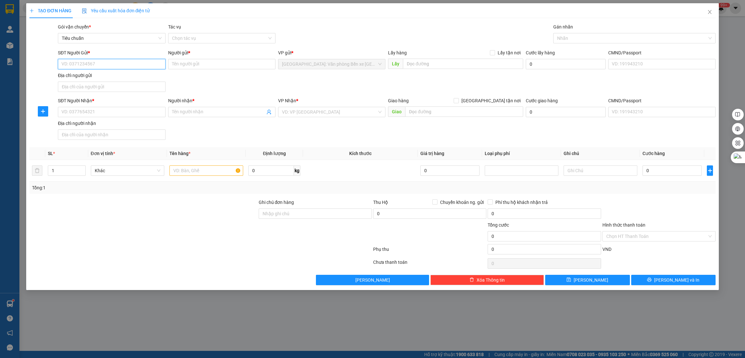
click at [100, 62] on input "SĐT Người Gửi *" at bounding box center [111, 64] width 107 height 10
type input "0984590066"
click at [191, 63] on input "Người gửi *" at bounding box center [221, 64] width 107 height 10
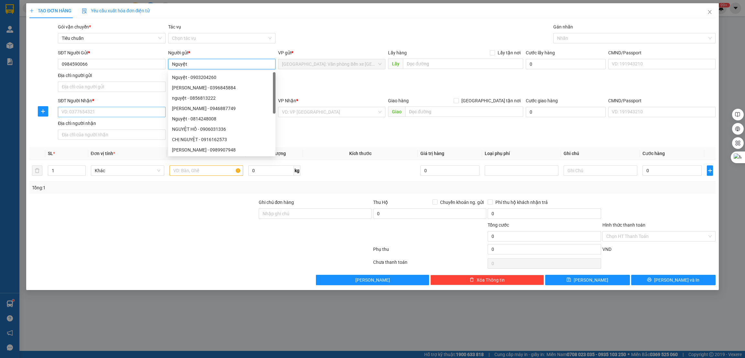
type input "Nguyệt"
click at [144, 108] on input "SĐT Người Nhận *" at bounding box center [111, 112] width 107 height 10
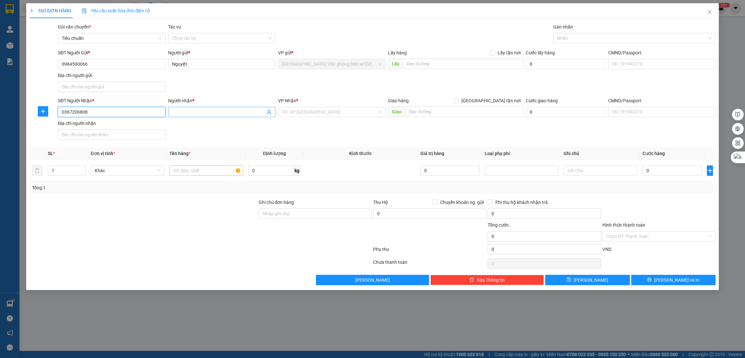
type input "0367206808"
click at [220, 113] on input "Người nhận *" at bounding box center [218, 111] width 93 height 7
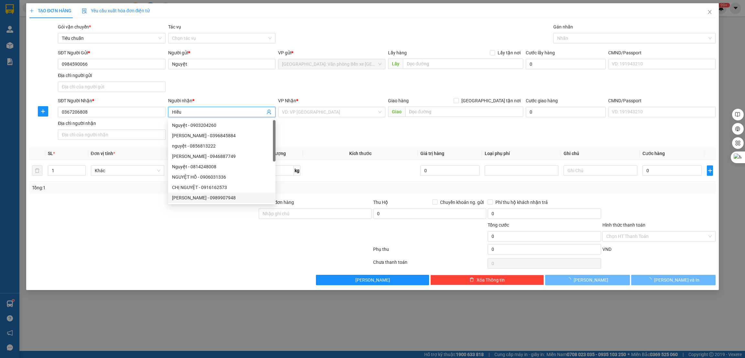
type input "HIếu"
click at [192, 253] on div at bounding box center [201, 250] width 344 height 13
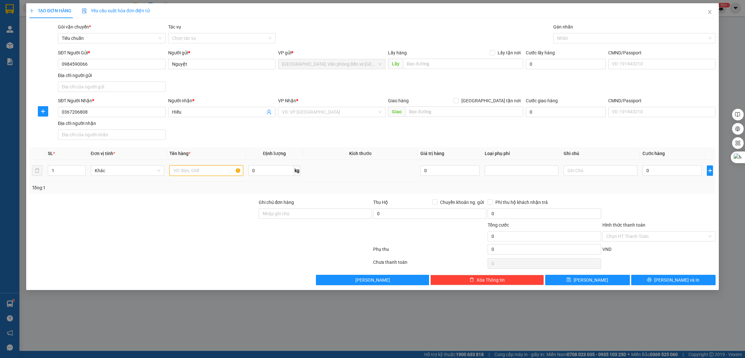
click at [198, 171] on input "text" at bounding box center [206, 170] width 74 height 10
click at [198, 171] on input "1 xe điện" at bounding box center [206, 170] width 74 height 10
click at [218, 169] on input "1 xe điện" at bounding box center [206, 170] width 74 height 10
type input "1 xe điện 15-MDD 668.56"
click at [342, 112] on input "search" at bounding box center [329, 112] width 95 height 10
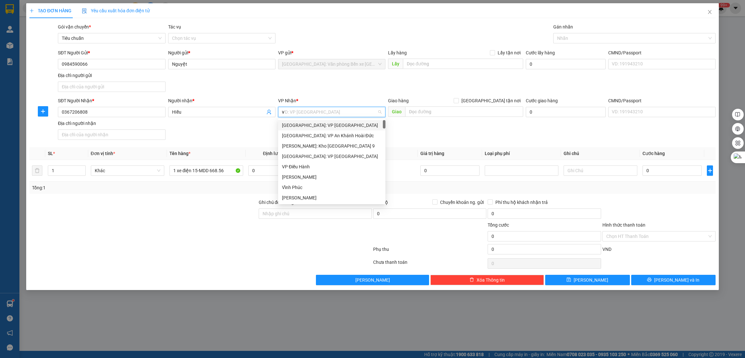
type input "vă"
click at [349, 146] on div "[GEOGRAPHIC_DATA]: Kho Văn Điển Thanh Trì" at bounding box center [345, 145] width 126 height 7
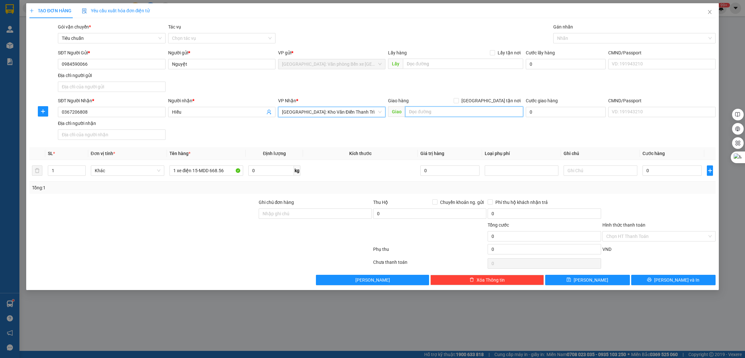
click at [433, 114] on input "text" at bounding box center [464, 111] width 118 height 10
type input "HÀ NAM -"
click at [458, 102] on input "[GEOGRAPHIC_DATA] tận nơi" at bounding box center [456, 100] width 5 height 5
checkbox input "true"
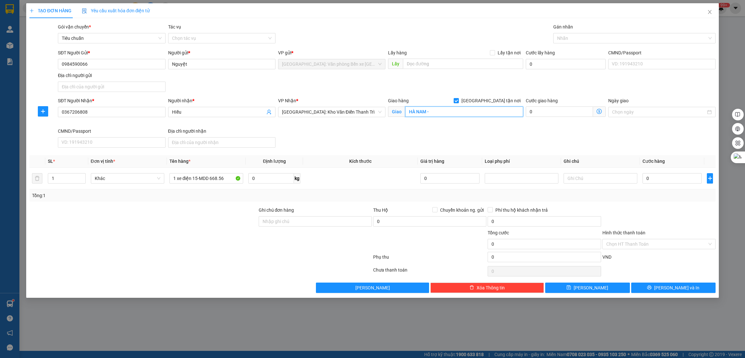
click at [465, 108] on input "HÀ NAM -" at bounding box center [464, 111] width 118 height 10
click at [464, 113] on input "HÀ NAM -" at bounding box center [464, 111] width 118 height 10
type input "HÀ NAM - 114 [PERSON_NAME], phủ lý"
click at [653, 177] on input "0" at bounding box center [671, 178] width 59 height 10
type input "3"
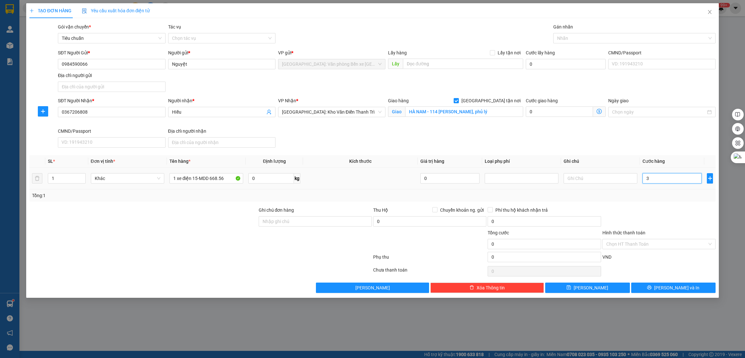
type input "3"
type input "30"
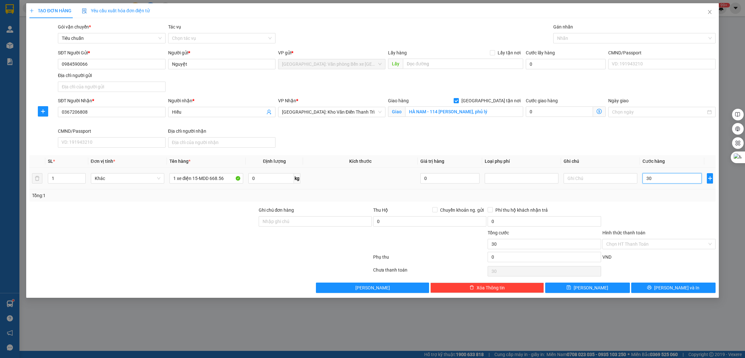
type input "300"
type input "3.000"
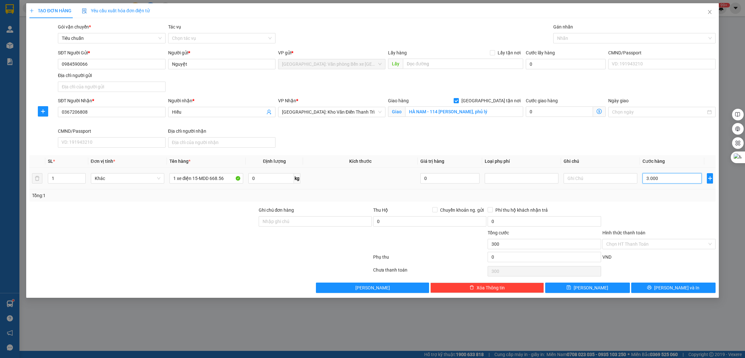
type input "3.000"
type input "30.000"
type input "300.000"
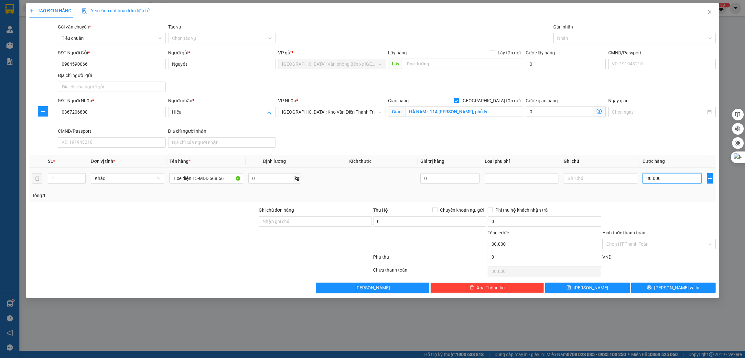
type input "300.000"
click at [671, 242] on input "Hình thức thanh toán" at bounding box center [656, 244] width 101 height 10
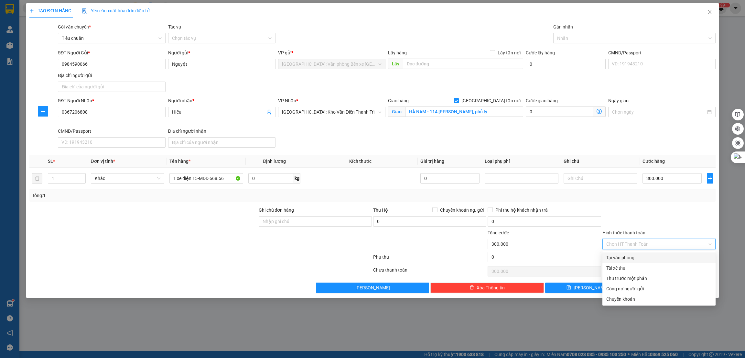
click at [647, 255] on div "Tại văn phòng" at bounding box center [658, 257] width 105 height 7
type input "0"
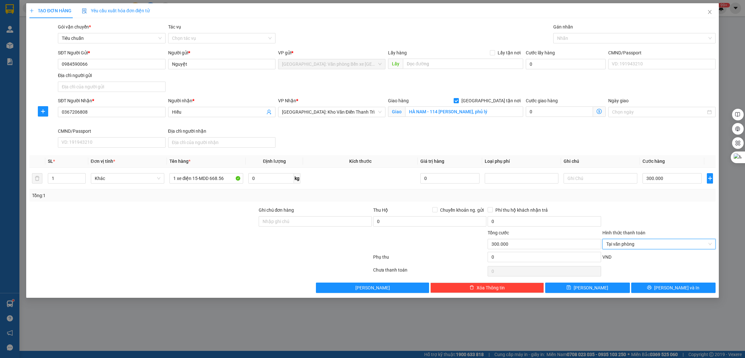
click at [232, 245] on div at bounding box center [143, 240] width 229 height 23
click at [660, 295] on div "TẠO ĐƠN HÀNG Yêu cầu xuất hóa đơn điện tử Transit Pickup Surcharge Ids Transit …" at bounding box center [372, 150] width 693 height 294
click at [651, 289] on icon "printer" at bounding box center [649, 287] width 5 height 5
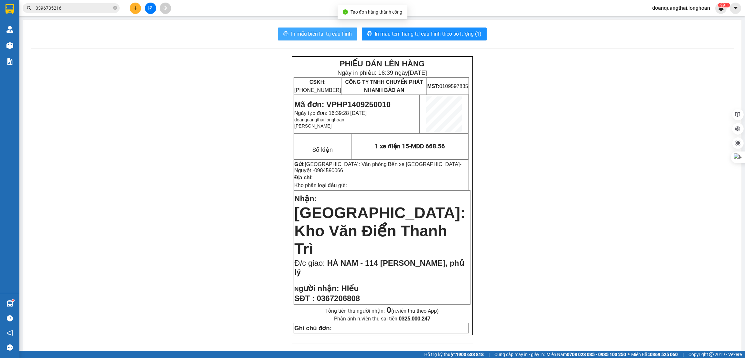
click at [330, 31] on span "In mẫu biên lai tự cấu hình" at bounding box center [321, 34] width 61 height 8
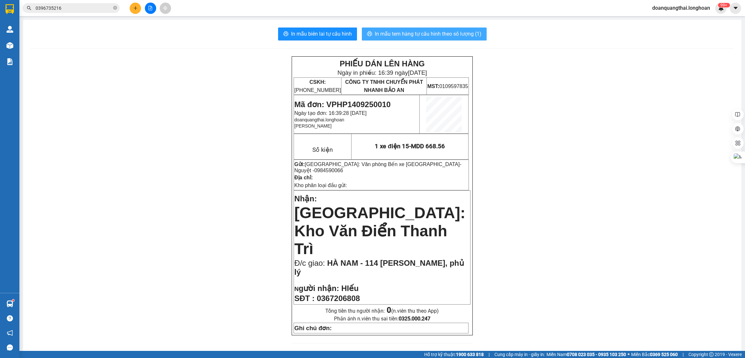
click at [444, 32] on span "In mẫu tem hàng tự cấu hình theo số lượng (1)" at bounding box center [428, 34] width 107 height 8
click at [134, 8] on icon "plus" at bounding box center [136, 8] width 4 height 0
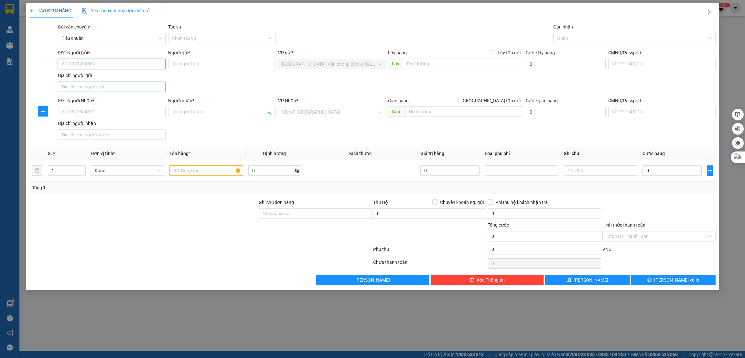
paste input "0368650252"
type input "0368650252"
click at [192, 65] on input "Người gửi *" at bounding box center [221, 64] width 107 height 10
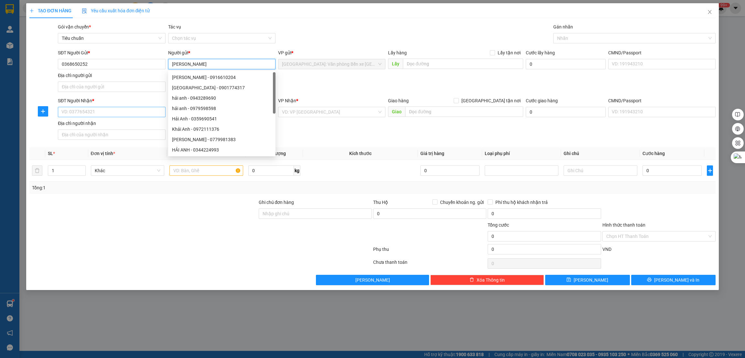
type input "[PERSON_NAME]"
click at [127, 113] on input "SĐT Người Nhận *" at bounding box center [111, 112] width 107 height 10
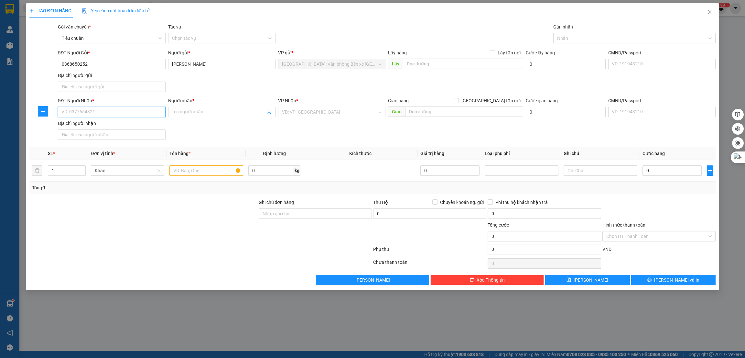
click at [126, 113] on input "SĐT Người Nhận *" at bounding box center [111, 112] width 107 height 10
paste input "0396021612"
type input "0396021612"
click at [185, 110] on input "Người nhận *" at bounding box center [218, 111] width 93 height 7
paste input "[PERSON_NAME]"
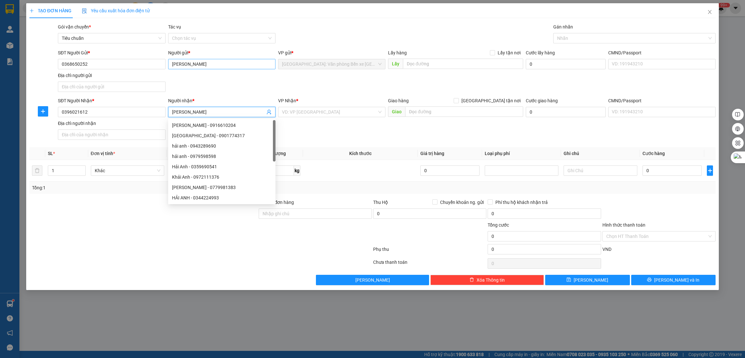
type input "[PERSON_NAME]"
click at [191, 63] on input "[PERSON_NAME]" at bounding box center [221, 64] width 107 height 10
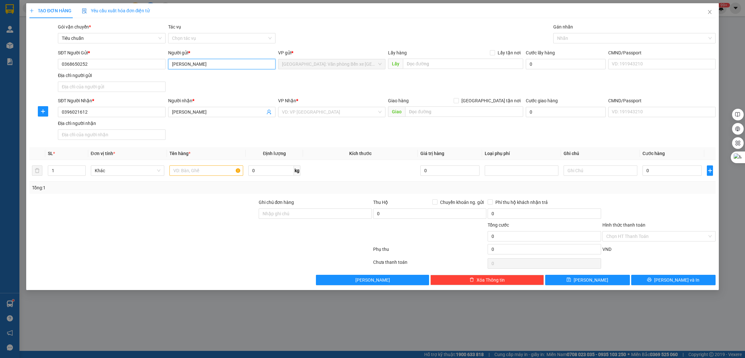
click at [191, 63] on input "[PERSON_NAME]" at bounding box center [221, 64] width 107 height 10
type input "[PERSON_NAME]"
click at [190, 171] on input "text" at bounding box center [206, 170] width 74 height 10
click at [605, 34] on div at bounding box center [631, 38] width 153 height 8
type input "1 xe đạp"
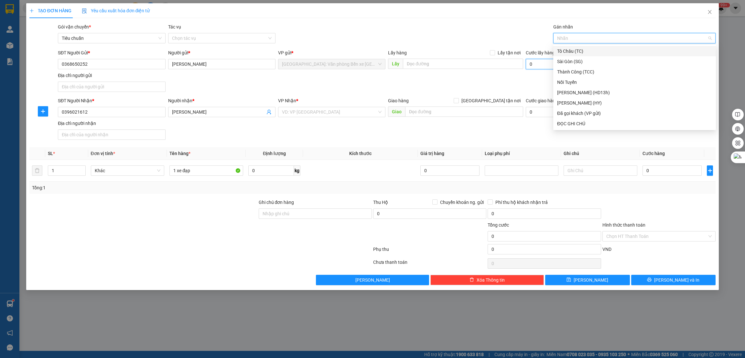
click at [538, 63] on input "0" at bounding box center [566, 64] width 80 height 10
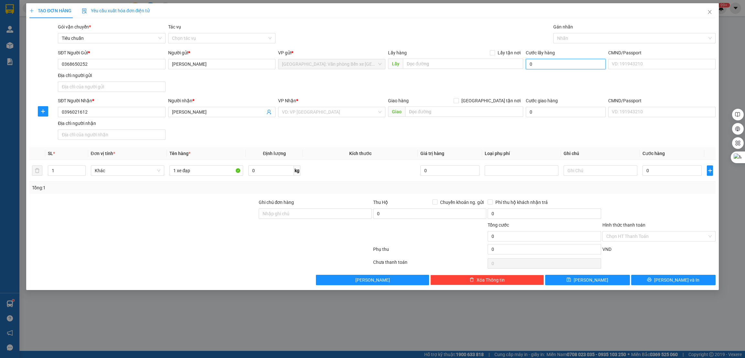
type input "6"
type input "65"
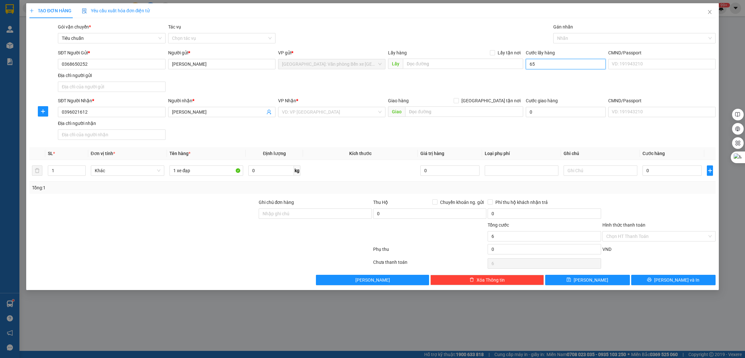
type input "65"
type input "650"
type input "6.500"
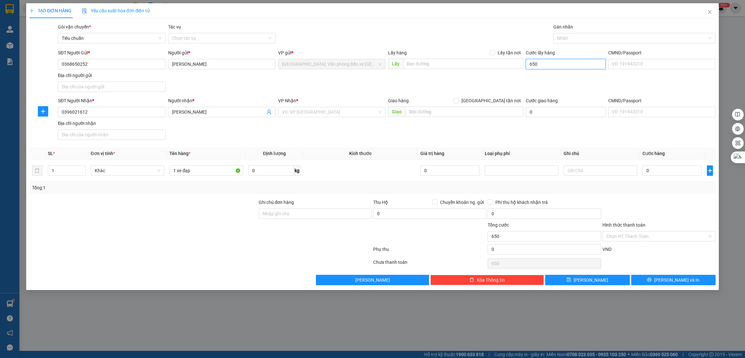
type input "6.500"
type input "65.000"
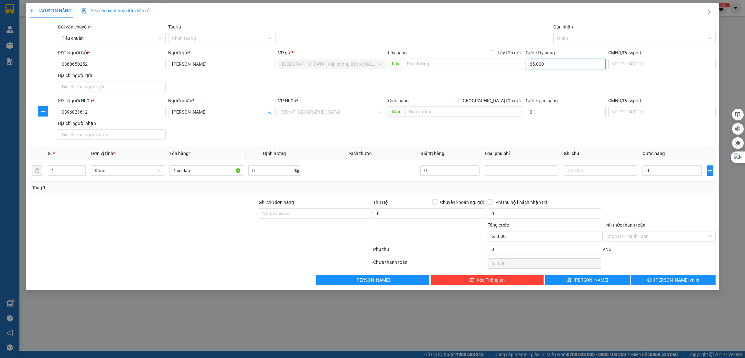
click at [570, 66] on input "65.000" at bounding box center [566, 64] width 80 height 10
type input "1"
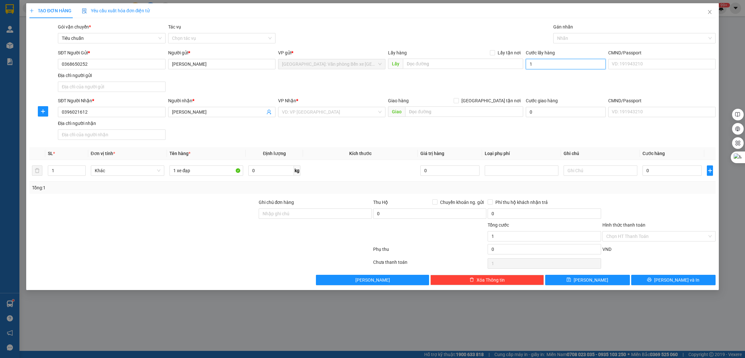
type input "11"
type input "115"
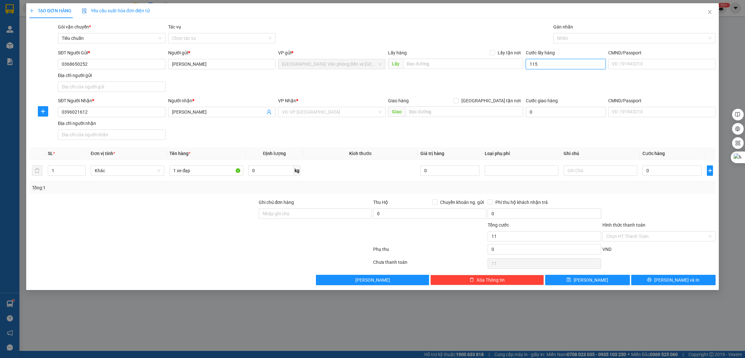
type input "115"
type input "1.150"
type input "11.500"
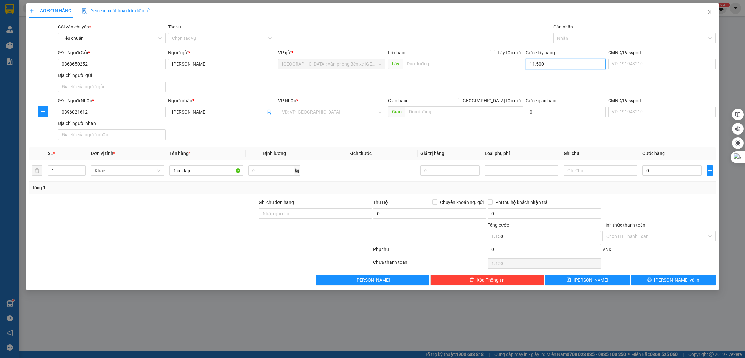
type input "11.500"
type input "115.000"
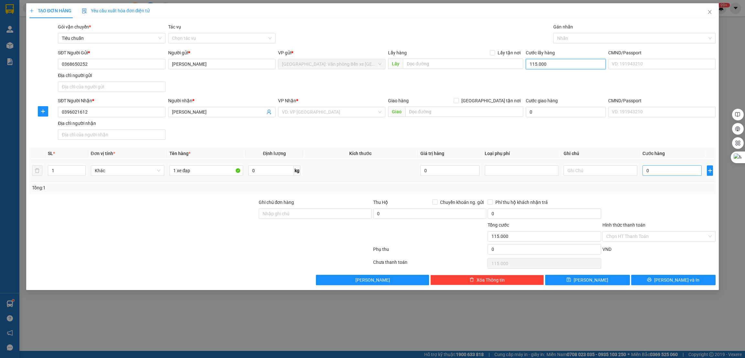
type input "115.000"
click at [654, 167] on input "0" at bounding box center [671, 170] width 59 height 10
type input "9"
type input "115.009"
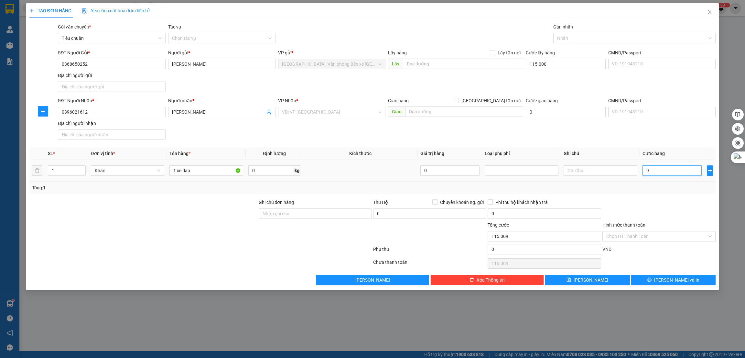
type input "90"
type input "115.090"
type input "900"
type input "115.900"
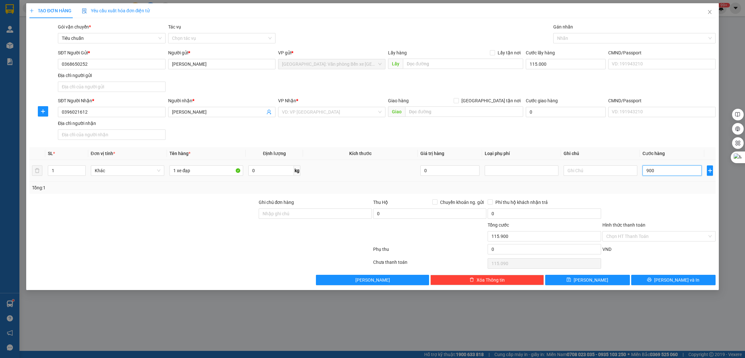
type input "115.900"
type input "9.000"
type input "124.000"
type input "90.000"
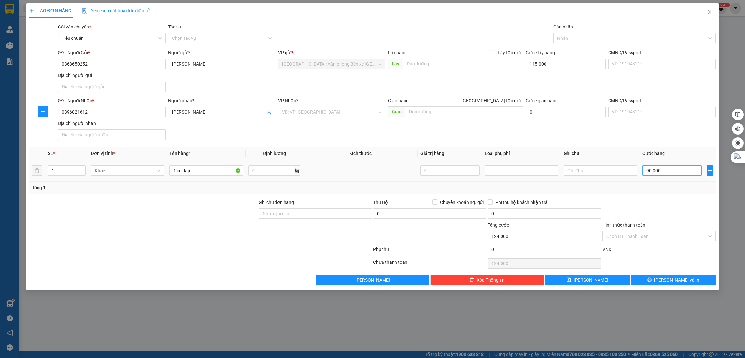
type input "205.000"
type input "90.000"
click at [329, 117] on div "VP Nhận * VD: VP [GEOGRAPHIC_DATA]" at bounding box center [331, 108] width 107 height 23
click at [336, 107] on input "search" at bounding box center [329, 112] width 95 height 10
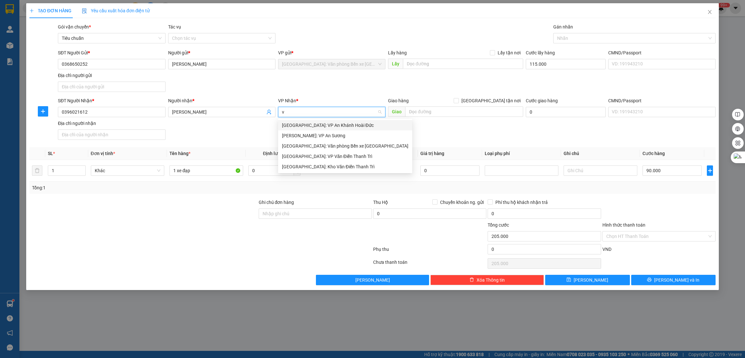
type input "vă"
click at [315, 141] on div "[GEOGRAPHIC_DATA]: Kho Văn Điển Thanh Trì" at bounding box center [345, 146] width 134 height 10
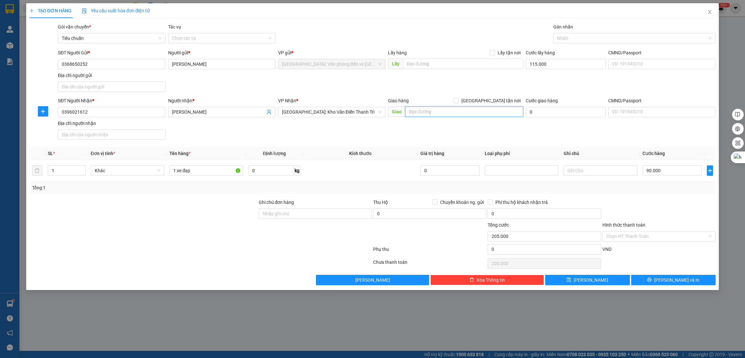
click at [424, 113] on input "text" at bounding box center [464, 111] width 118 height 10
paste input "5/449 cổ nhuế"
type input "HN - 5/449 cổ nhuế"
click at [501, 101] on span "[GEOGRAPHIC_DATA] tận nơi" at bounding box center [491, 100] width 64 height 7
click at [458, 101] on input "[GEOGRAPHIC_DATA] tận nơi" at bounding box center [456, 100] width 5 height 5
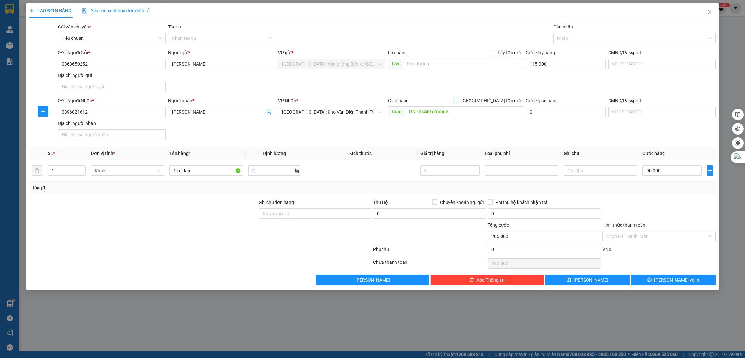
checkbox input "true"
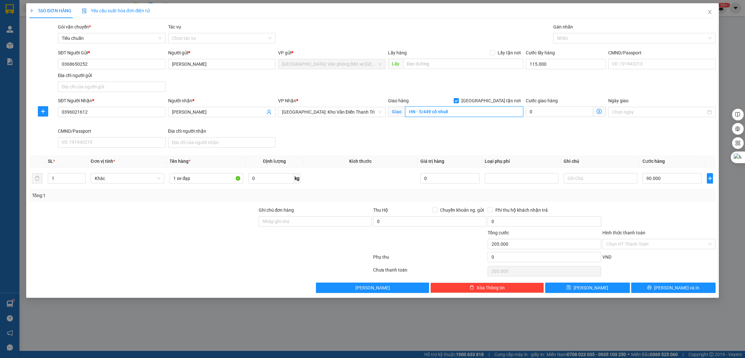
click at [475, 113] on input "HN - 5/449 cổ nhuế" at bounding box center [464, 111] width 118 height 10
click at [484, 113] on input "HN - 5/449 cổ nhuế" at bounding box center [464, 111] width 118 height 10
click at [607, 39] on div at bounding box center [631, 38] width 153 height 8
type input "HN - 5/449 cổ nhuế, [GEOGRAPHIC_DATA]"
type input "g"
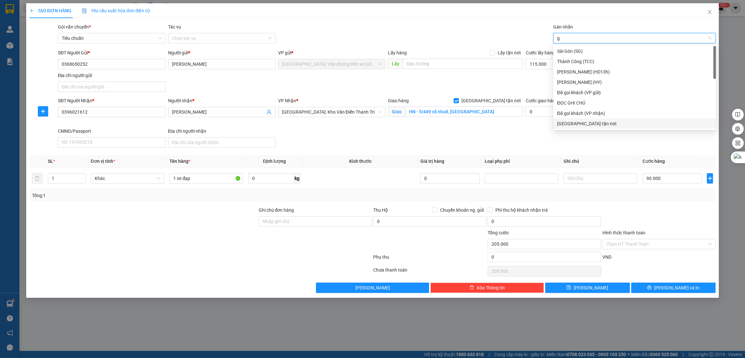
click at [568, 127] on div "[GEOGRAPHIC_DATA] tận nơi" at bounding box center [634, 123] width 155 height 7
click at [598, 153] on div "Transit Pickup Surcharge Ids Transit Deliver Surcharge Ids Transit Deliver Surc…" at bounding box center [372, 157] width 686 height 269
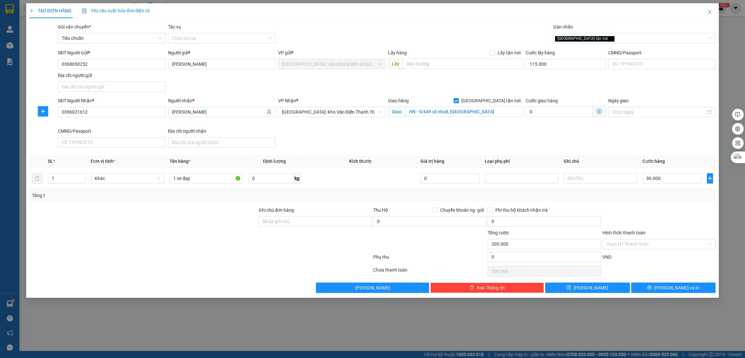
click at [616, 204] on div "Transit Pickup Surcharge Ids Transit Deliver Surcharge Ids Transit Deliver Surc…" at bounding box center [372, 157] width 686 height 269
click at [439, 64] on input "text" at bounding box center [463, 64] width 120 height 10
type input "An Lão - nHP"
click at [494, 53] on input "Lấy tận nơi" at bounding box center [492, 52] width 5 height 5
checkbox input "true"
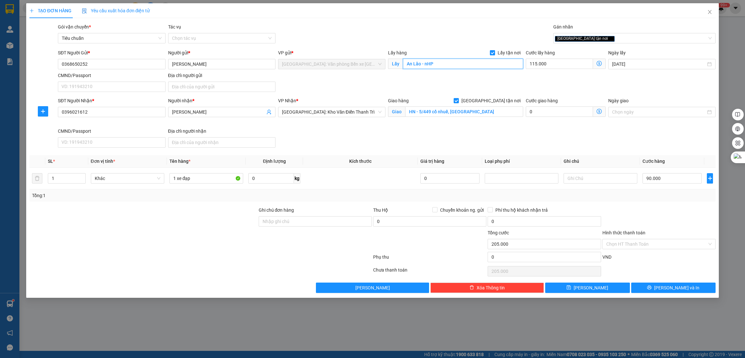
click at [438, 66] on input "An Lão - nHP" at bounding box center [463, 64] width 120 height 10
click at [614, 287] on button "[PERSON_NAME]" at bounding box center [587, 287] width 85 height 10
checkbox input "false"
type input "0"
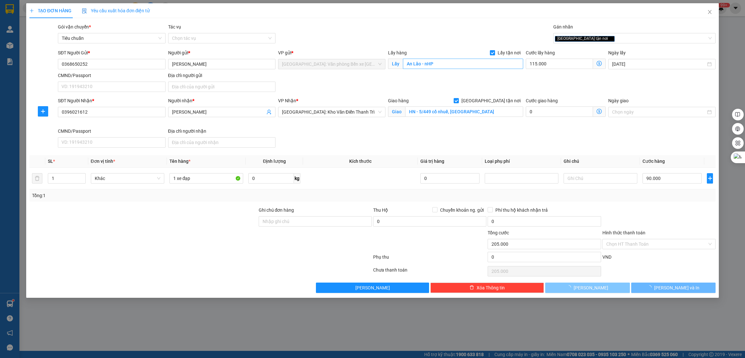
type input "0"
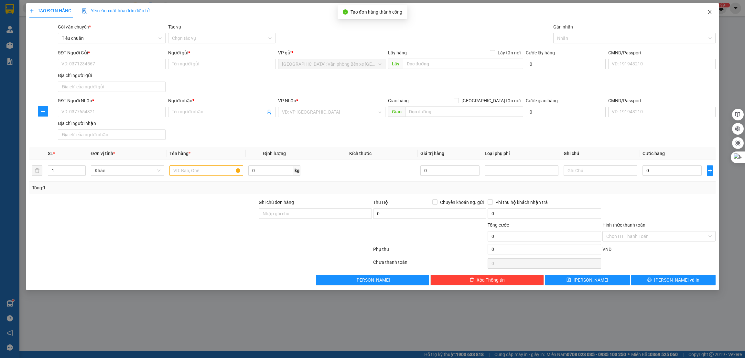
click at [710, 10] on icon "close" at bounding box center [709, 11] width 5 height 5
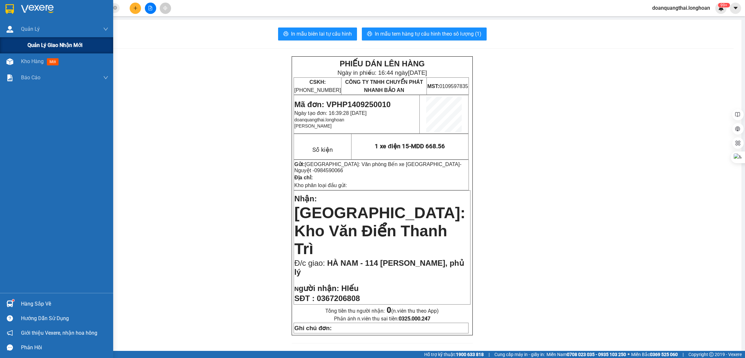
click at [26, 45] on div "Quản lý giao nhận mới" at bounding box center [56, 45] width 113 height 16
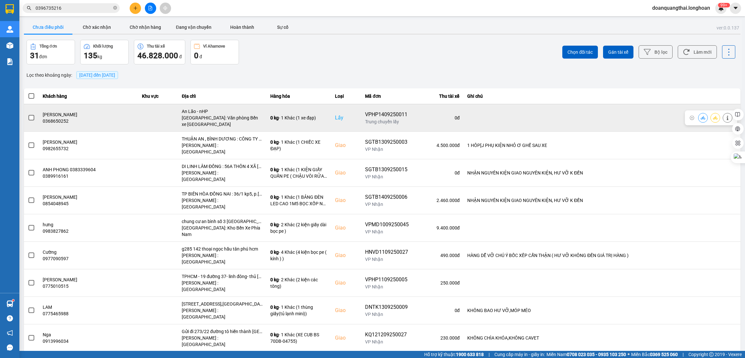
click at [33, 117] on span at bounding box center [31, 118] width 6 height 6
click at [28, 114] on input "checkbox" at bounding box center [28, 114] width 0 height 0
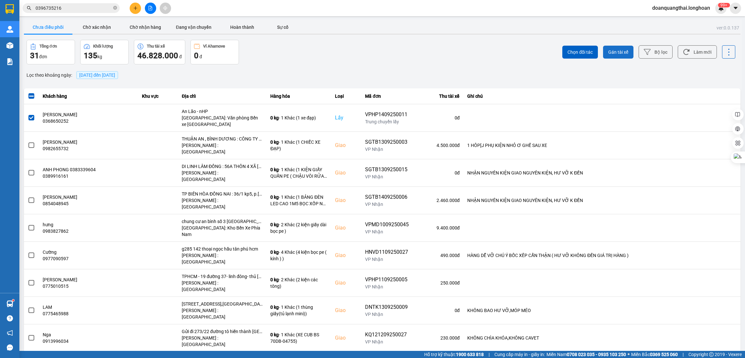
click at [614, 51] on span "Gán tài xế" at bounding box center [618, 52] width 20 height 6
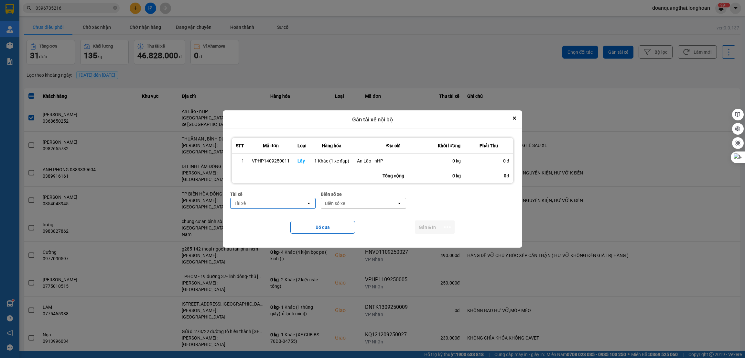
click at [263, 207] on div "Tài xế" at bounding box center [269, 203] width 76 height 10
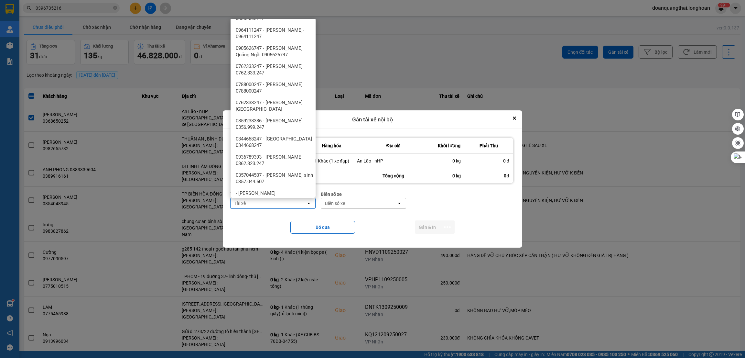
scroll to position [630, 0]
click at [290, 156] on span "0936789393 - [PERSON_NAME] 0362.323.247" at bounding box center [274, 159] width 77 height 13
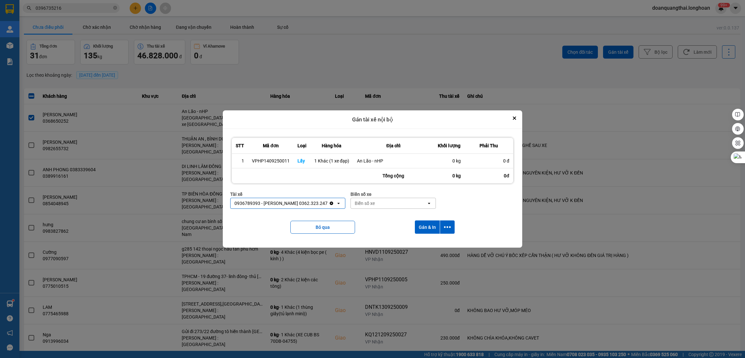
click at [370, 205] on div "Biển số xe" at bounding box center [389, 203] width 76 height 10
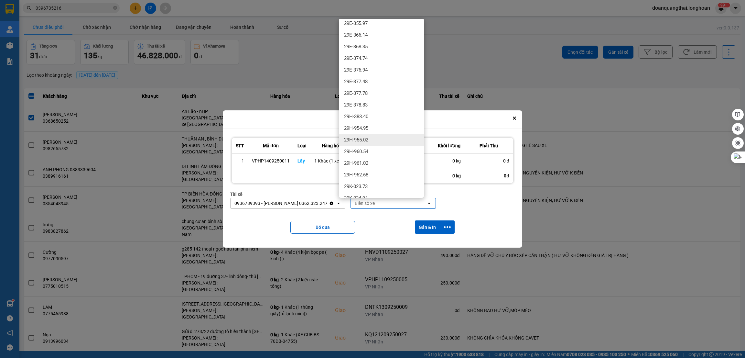
scroll to position [339, 0]
click at [375, 130] on div "29E-377.48" at bounding box center [381, 130] width 85 height 12
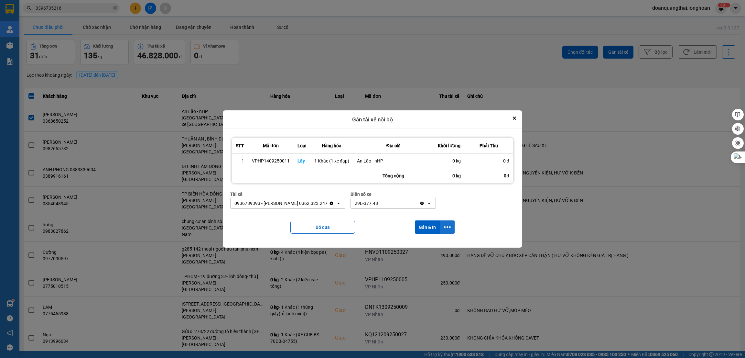
click at [448, 226] on icon "dialog" at bounding box center [447, 226] width 7 height 7
click at [418, 244] on span "Chỉ gán tài" at bounding box center [421, 244] width 21 height 6
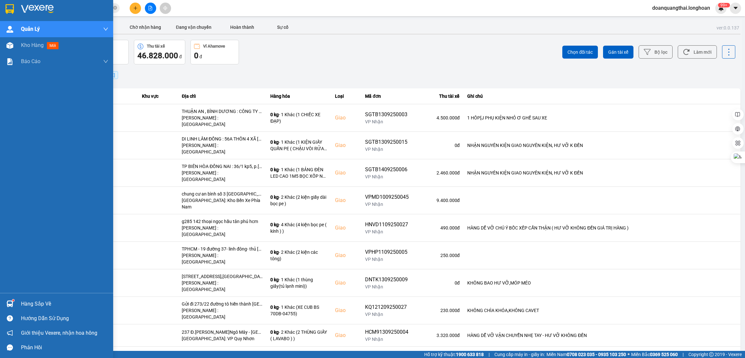
click at [8, 303] on img at bounding box center [9, 303] width 7 height 7
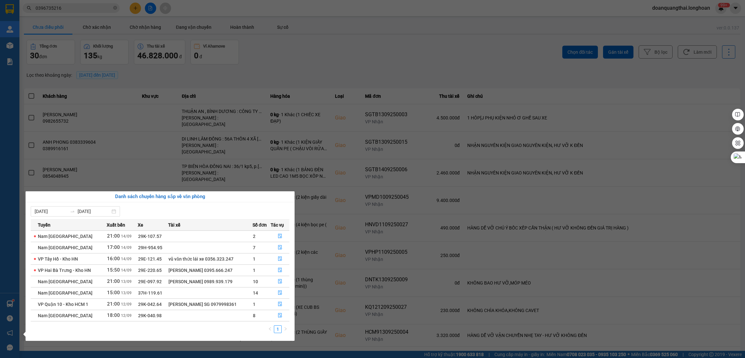
click at [246, 171] on section "Kết quả tìm kiếm ( 7 ) Bộ lọc Mã ĐH Trạng thái Món hàng Thu hộ Tổng cước Chưa c…" at bounding box center [372, 179] width 745 height 358
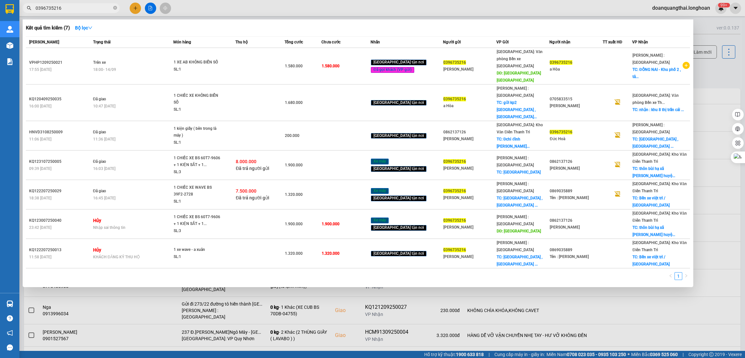
click at [65, 5] on input "0396735216" at bounding box center [74, 8] width 76 height 7
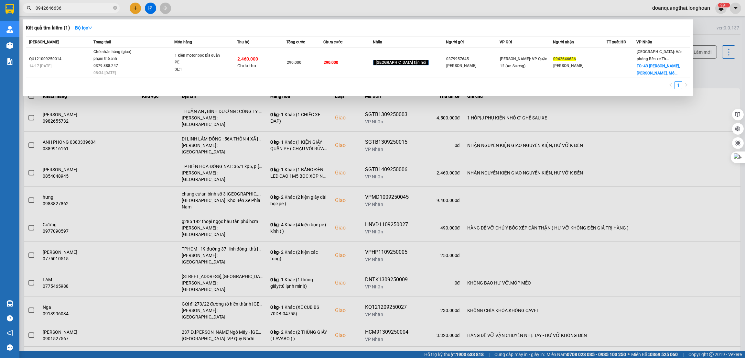
type input "0942646636"
click at [108, 146] on div at bounding box center [372, 179] width 745 height 358
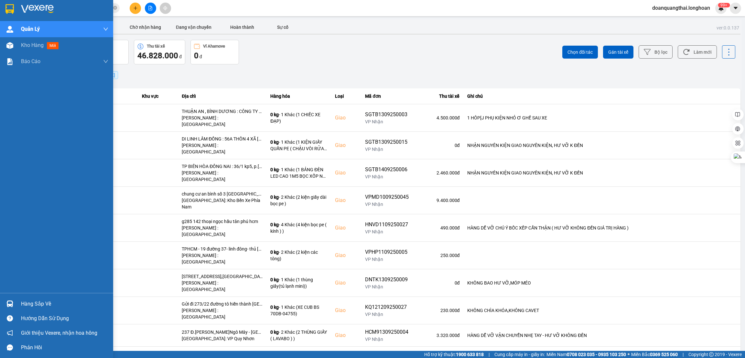
click at [15, 6] on div at bounding box center [56, 10] width 113 height 21
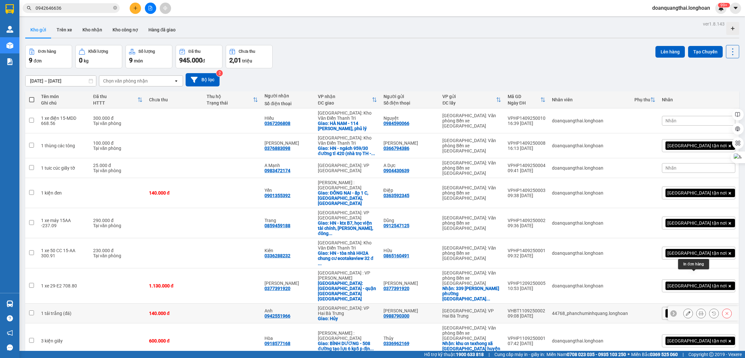
click at [699, 311] on icon at bounding box center [701, 313] width 5 height 5
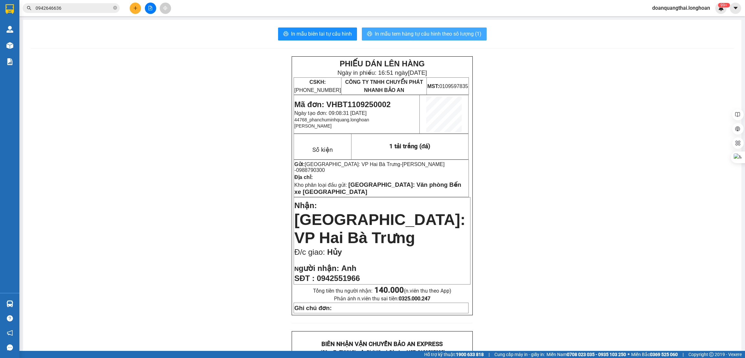
click at [434, 34] on span "In mẫu tem hàng tự cấu hình theo số lượng (1)" at bounding box center [428, 34] width 107 height 8
click at [136, 7] on icon "plus" at bounding box center [135, 8] width 5 height 5
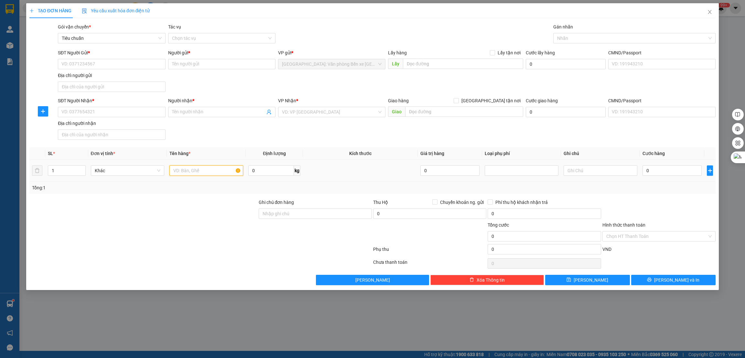
click at [197, 168] on input "text" at bounding box center [206, 170] width 74 height 10
type input "1 xe đạp"
click at [100, 62] on input "SĐT Người Gửi *" at bounding box center [111, 64] width 107 height 10
type input "0948800608"
click at [210, 64] on input "Người gửi *" at bounding box center [221, 64] width 107 height 10
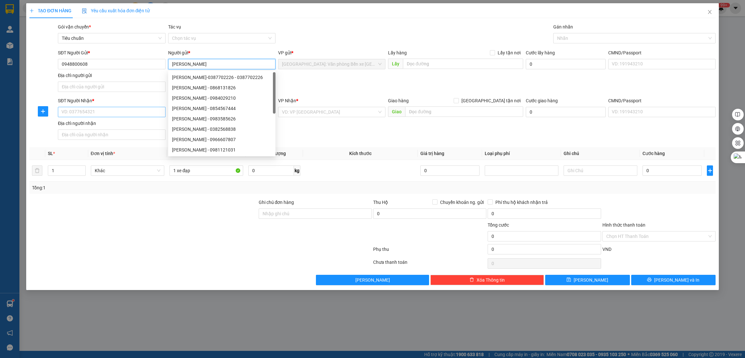
type input "[PERSON_NAME]"
click at [115, 117] on input "SĐT Người Nhận *" at bounding box center [111, 112] width 107 height 10
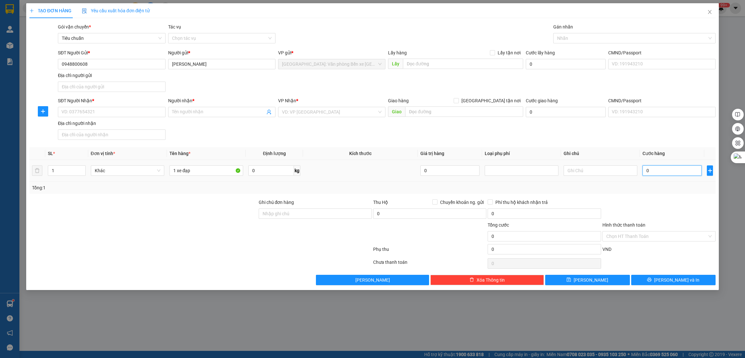
click at [674, 171] on input "0" at bounding box center [671, 170] width 59 height 10
type input "9"
type input "90"
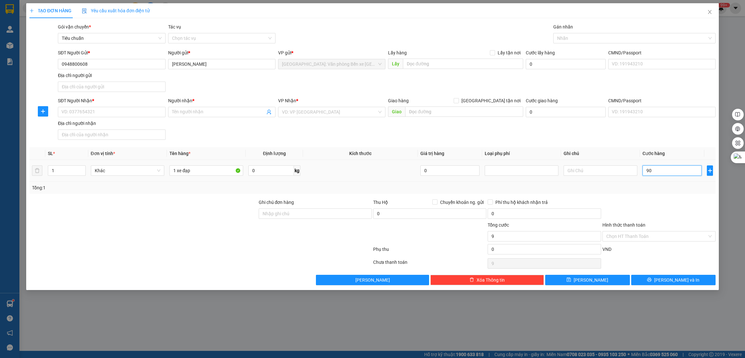
type input "90"
type input "900"
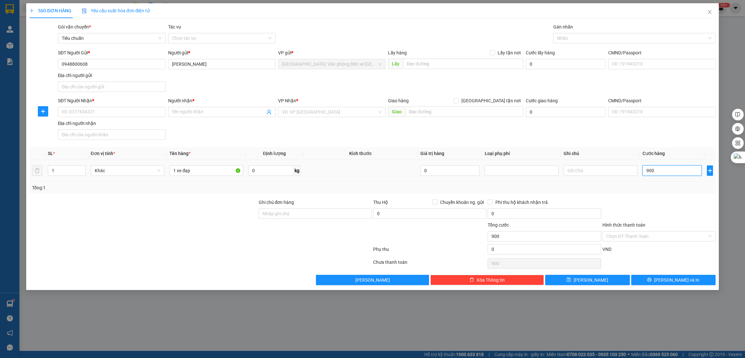
type input "9.000"
type input "90.000"
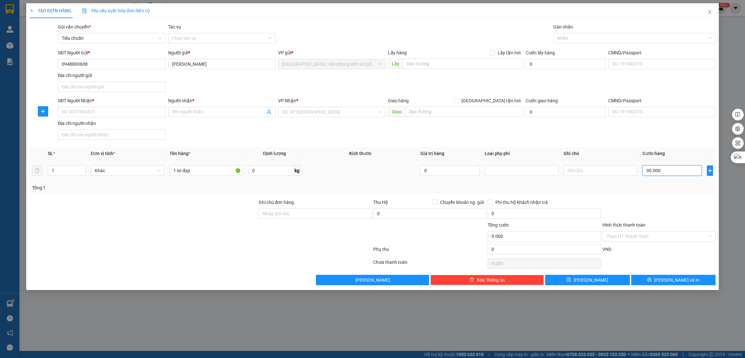
type input "90.000"
click at [107, 115] on input "SĐT Người Nhận *" at bounding box center [111, 112] width 107 height 10
type input "0879968555"
click at [222, 107] on span at bounding box center [221, 112] width 107 height 10
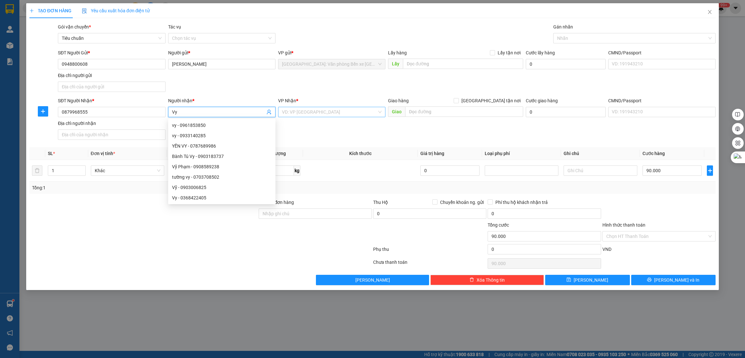
type input "Vy"
click at [350, 114] on input "search" at bounding box center [329, 112] width 95 height 10
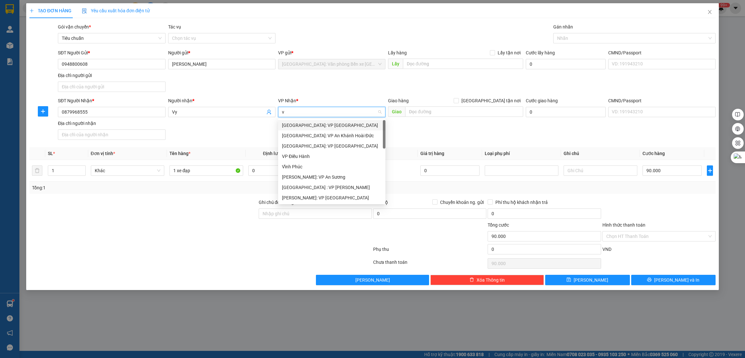
type input "vă"
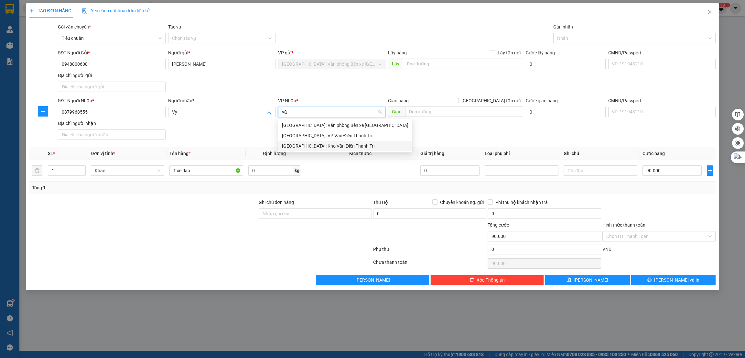
click at [341, 147] on div "[GEOGRAPHIC_DATA]: Kho Văn Điển Thanh Trì" at bounding box center [345, 145] width 126 height 7
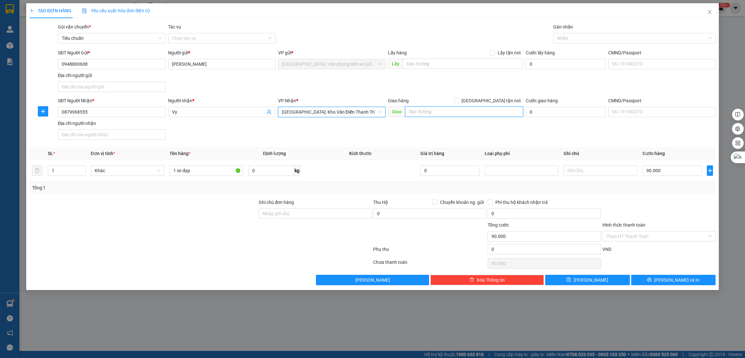
click at [457, 111] on input "text" at bounding box center [464, 111] width 118 height 10
click at [581, 34] on div at bounding box center [631, 38] width 153 height 8
type input "HN -"
type input "g"
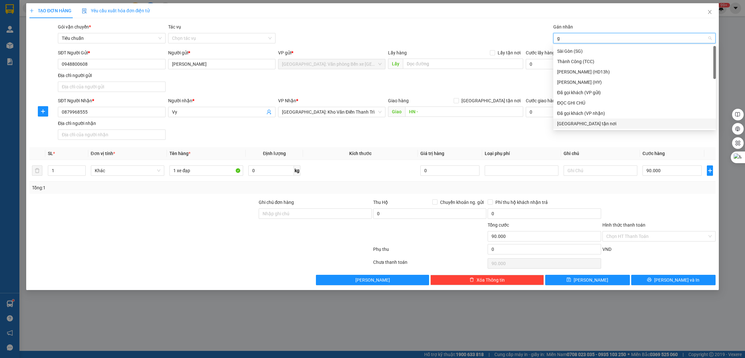
click at [576, 124] on div "[GEOGRAPHIC_DATA] tận nơi" at bounding box center [634, 123] width 155 height 7
click at [428, 109] on input "HN -" at bounding box center [464, 111] width 118 height 10
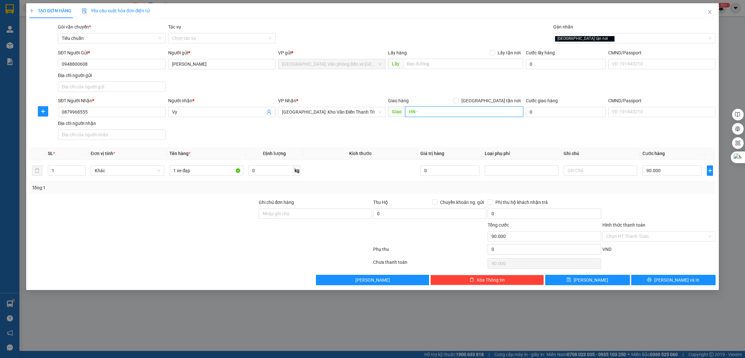
click at [491, 115] on input "HN -" at bounding box center [464, 111] width 118 height 10
click at [494, 103] on span "[GEOGRAPHIC_DATA] tận nơi" at bounding box center [491, 100] width 64 height 7
click at [458, 102] on input "[GEOGRAPHIC_DATA] tận nơi" at bounding box center [456, 100] width 5 height 5
checkbox input "true"
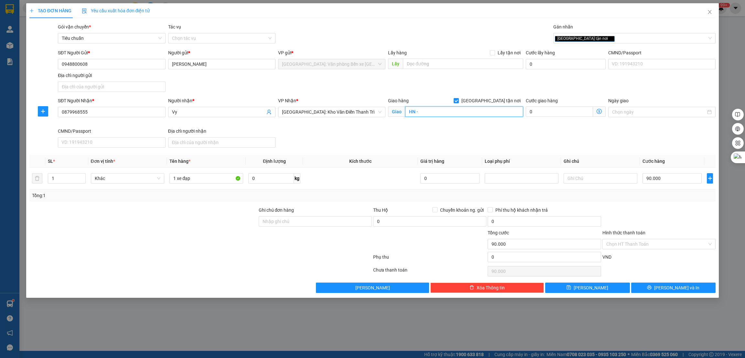
click at [473, 113] on input "HN -" at bounding box center [464, 111] width 118 height 10
type input "HN - số 2, ngách 5, ngõ 449, cổ nhuế 2, bắc từ [GEOGRAPHIC_DATA]"
click at [455, 131] on div "SĐT Người Nhận * 0879968555 Người nhận * Vy VP Nhận * [GEOGRAPHIC_DATA]: Kho Vă…" at bounding box center [387, 123] width 660 height 53
click at [208, 227] on div at bounding box center [143, 217] width 229 height 23
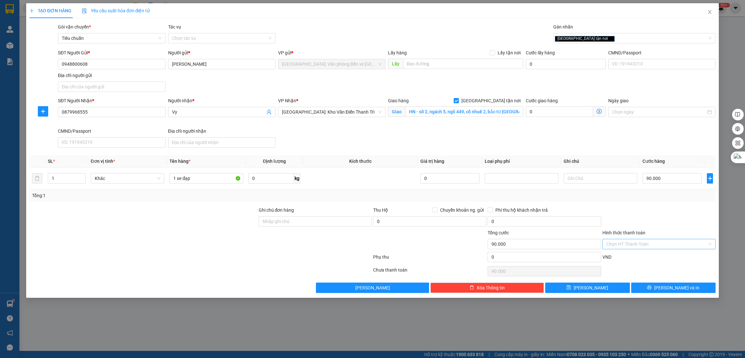
click at [655, 242] on input "Hình thức thanh toán" at bounding box center [656, 244] width 101 height 10
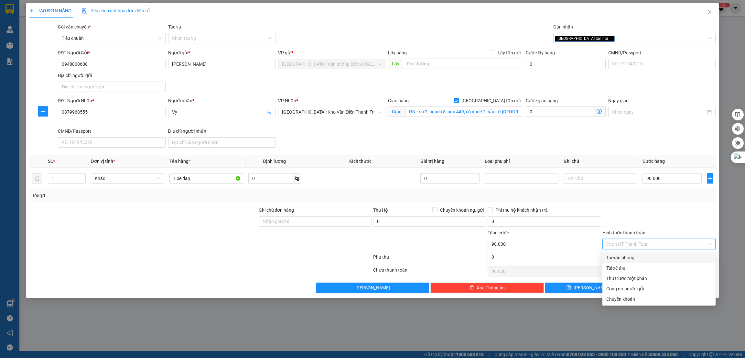
click at [627, 254] on div "Tại văn phòng" at bounding box center [658, 257] width 105 height 7
type input "0"
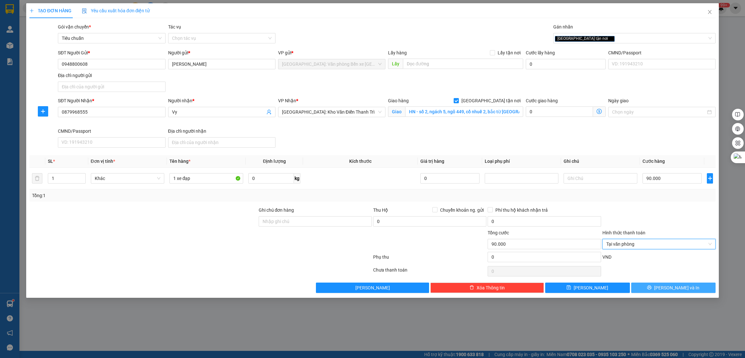
click at [668, 287] on span "[PERSON_NAME] và In" at bounding box center [676, 287] width 45 height 7
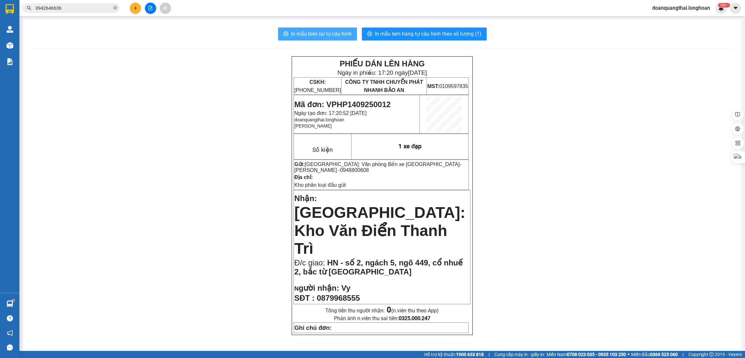
click at [328, 35] on span "In mẫu biên lai tự cấu hình" at bounding box center [321, 34] width 61 height 8
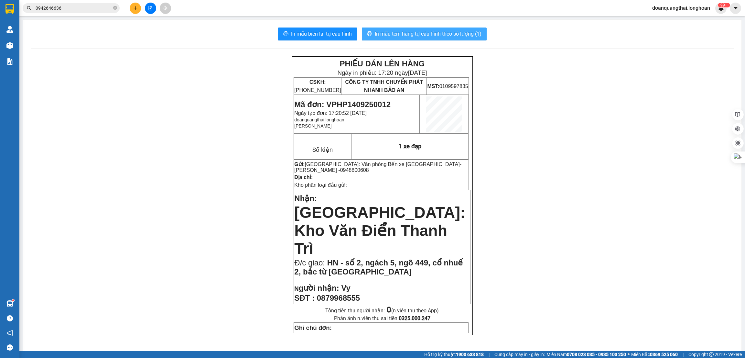
click at [433, 30] on span "In mẫu tem hàng tự cấu hình theo số lượng (1)" at bounding box center [428, 34] width 107 height 8
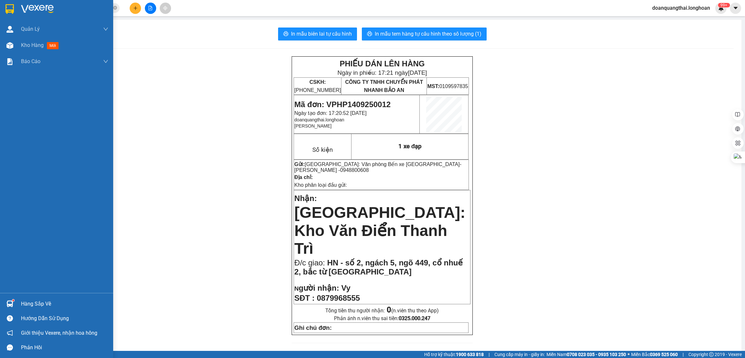
click at [22, 10] on img at bounding box center [37, 9] width 33 height 10
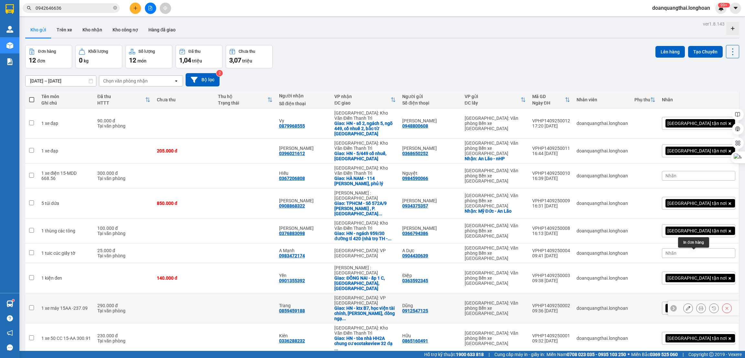
click at [699, 306] on icon at bounding box center [701, 308] width 5 height 5
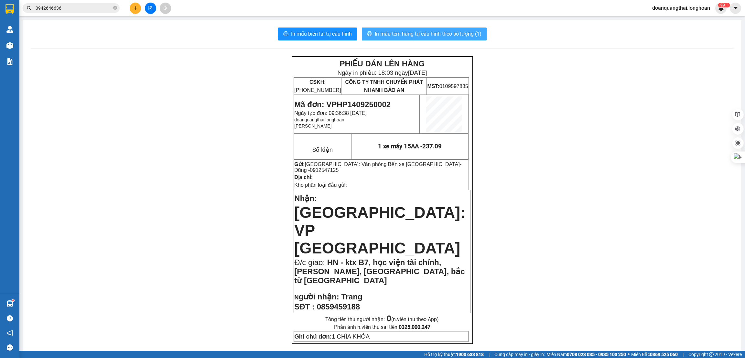
click at [447, 34] on span "In mẫu tem hàng tự cấu hình theo số lượng (1)" at bounding box center [428, 34] width 107 height 8
